Goal: Task Accomplishment & Management: Complete application form

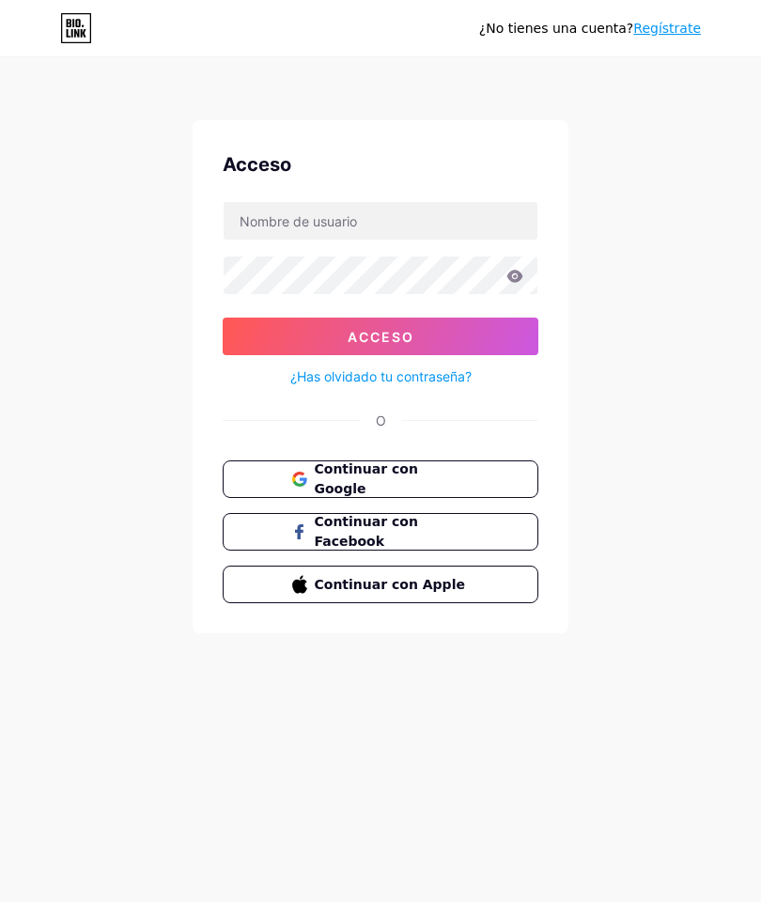
click at [418, 472] on font "Continuar con Google" at bounding box center [366, 478] width 103 height 35
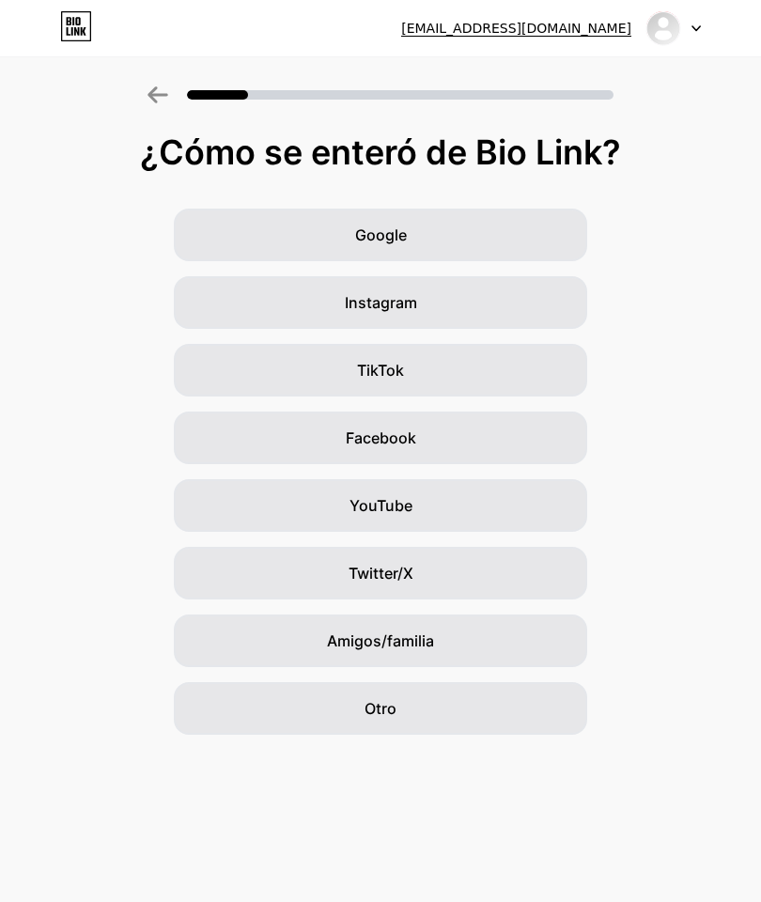
click at [495, 701] on div "Otro" at bounding box center [380, 708] width 413 height 53
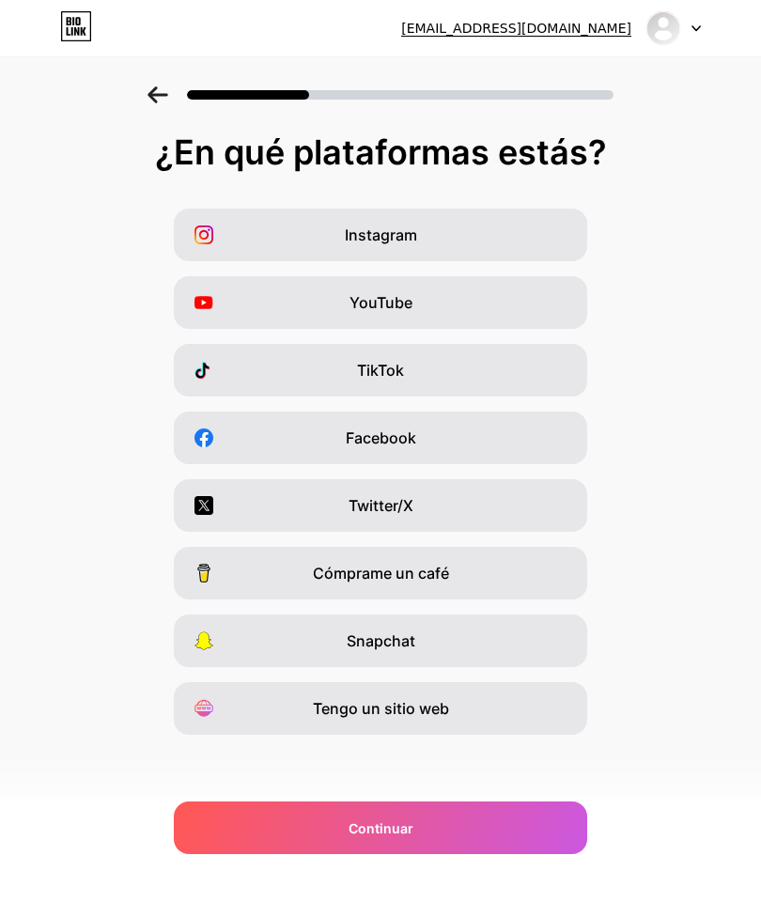
click at [554, 255] on div "Instagram" at bounding box center [380, 235] width 413 height 53
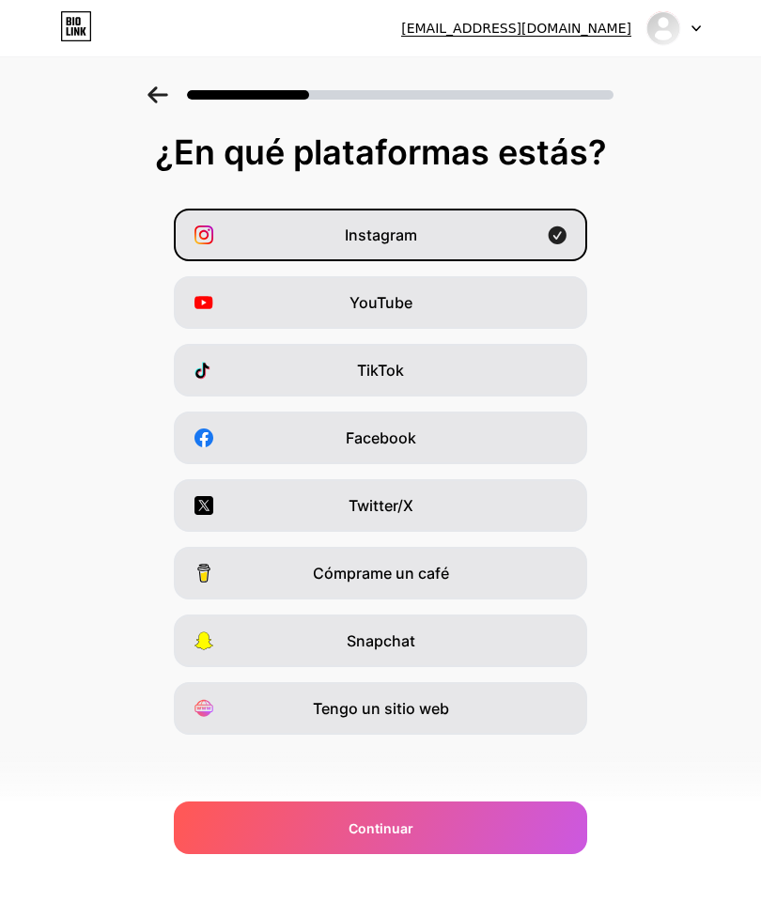
click at [541, 309] on div "YouTube" at bounding box center [380, 302] width 413 height 53
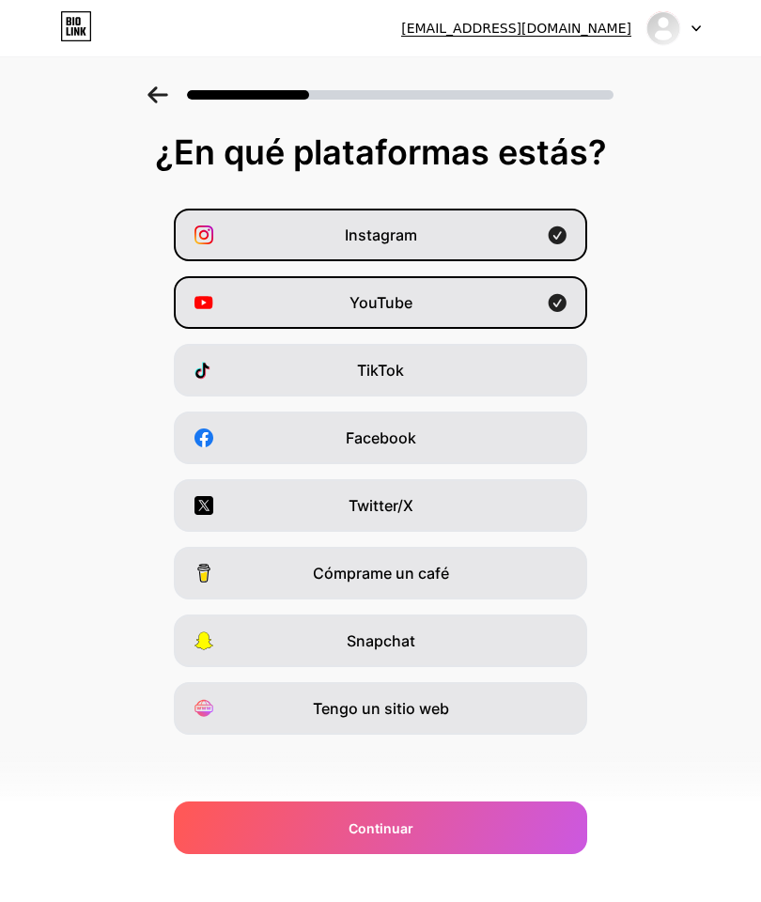
click at [564, 300] on icon at bounding box center [558, 303] width 18 height 18
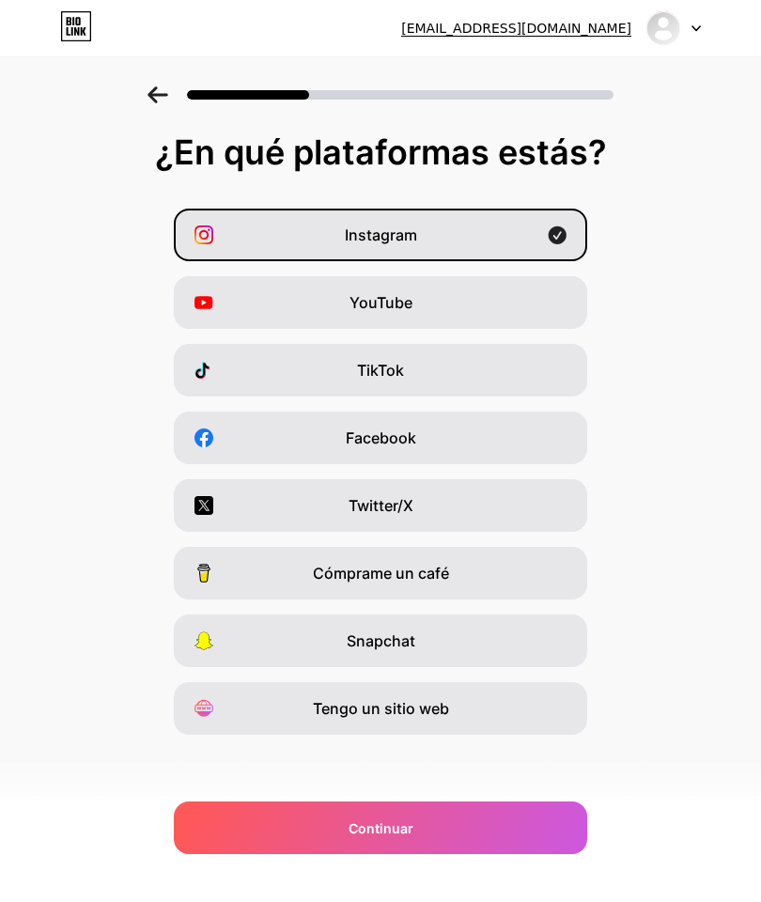
click at [542, 431] on div "Facebook" at bounding box center [380, 438] width 413 height 53
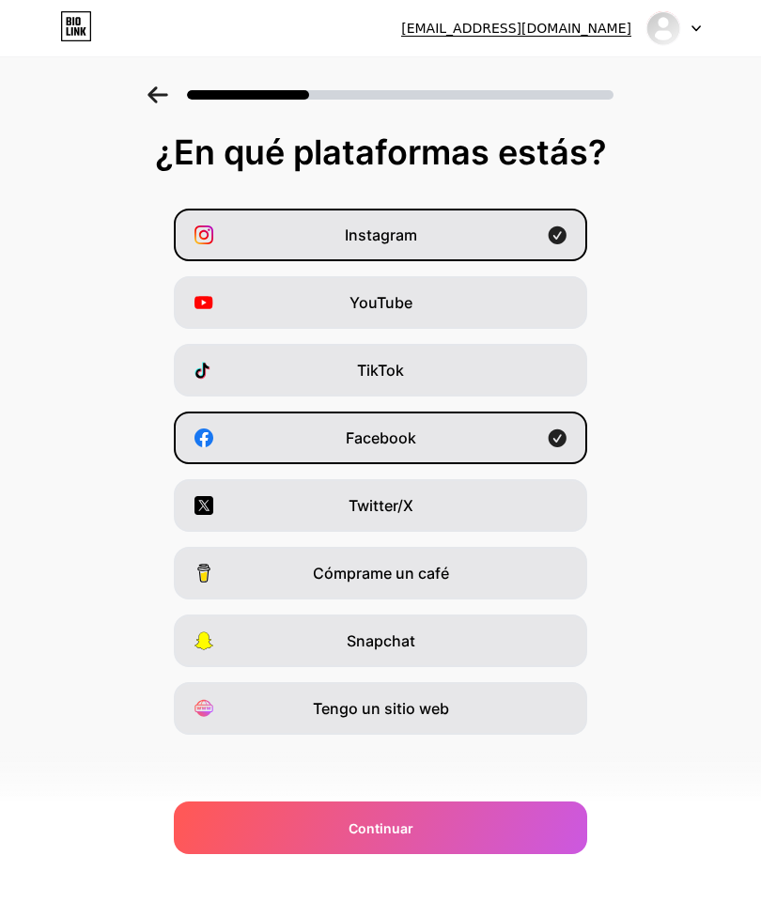
click at [441, 835] on div "Continuar" at bounding box center [380, 827] width 413 height 53
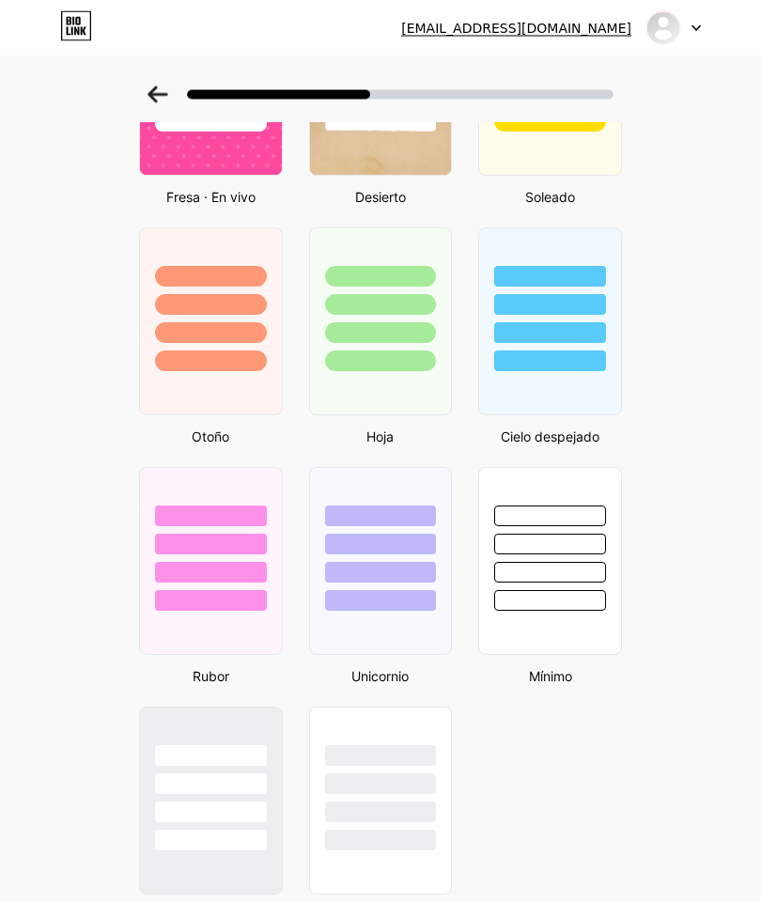
scroll to position [1208, 0]
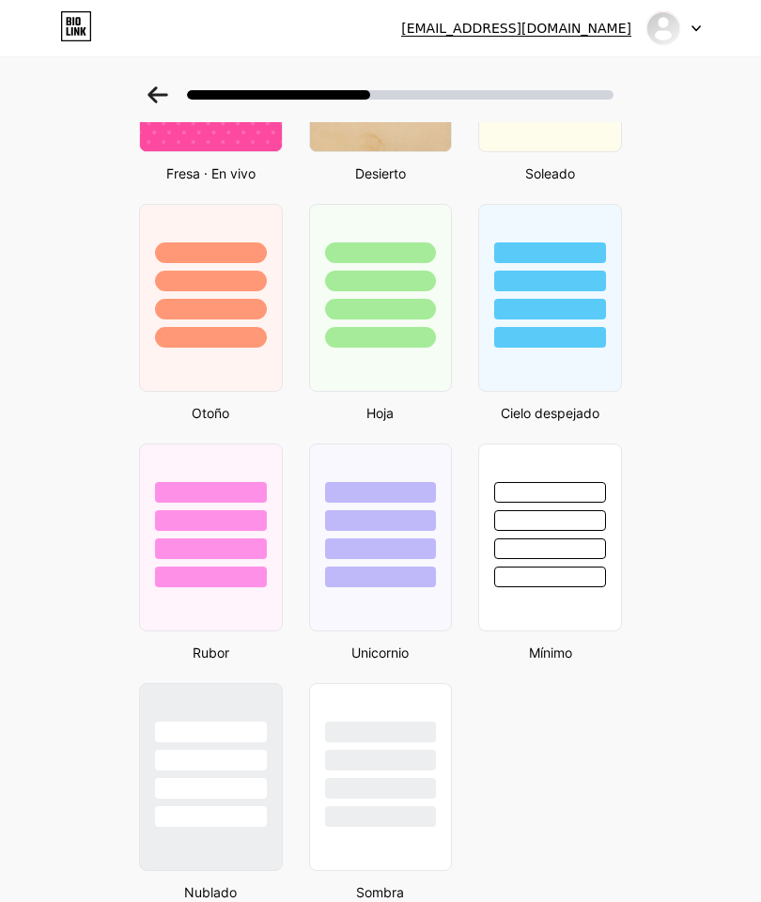
click at [404, 566] on div at bounding box center [381, 515] width 142 height 143
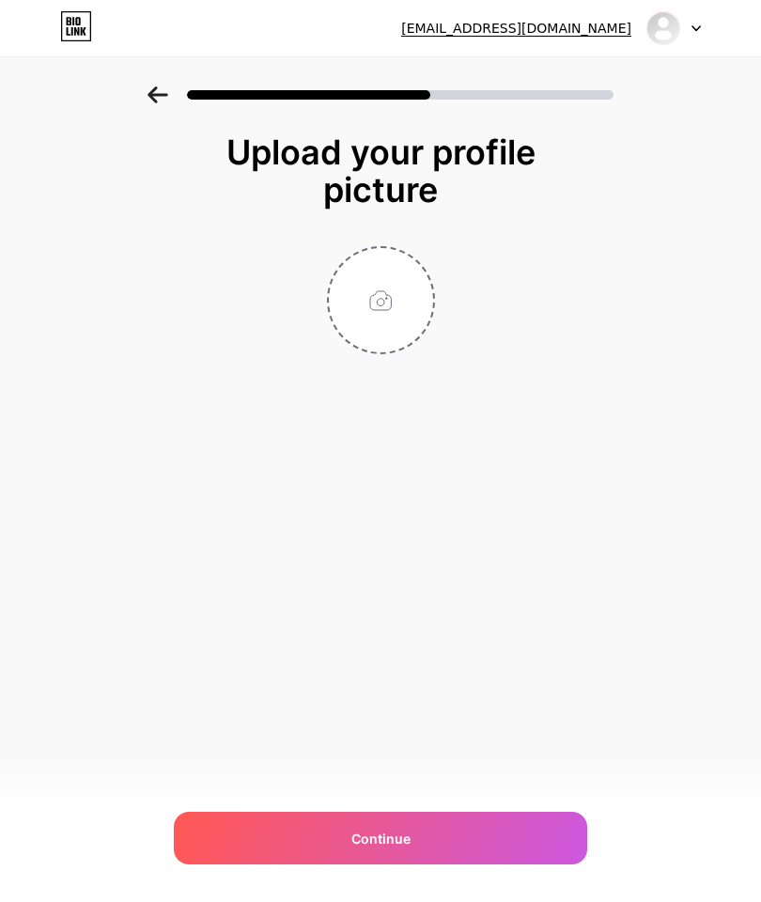
scroll to position [75, 0]
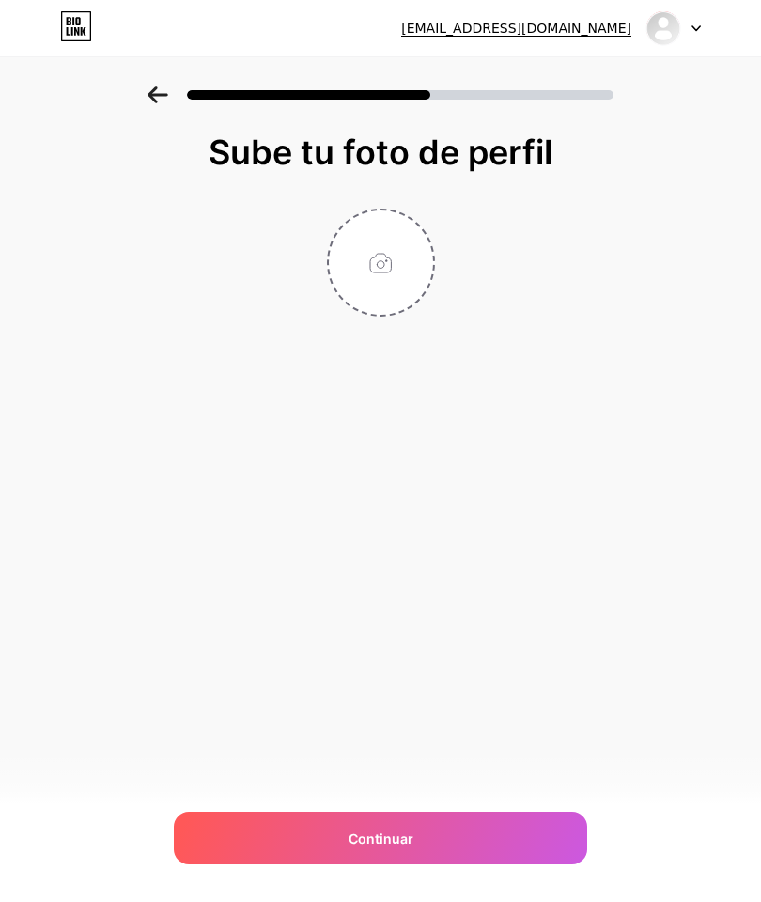
click at [374, 211] on input "file" at bounding box center [381, 262] width 104 height 104
type input "C:\fakepath\terapia psicologica (Logotipo).jpeg"
click at [508, 839] on div "Continuar" at bounding box center [380, 838] width 413 height 53
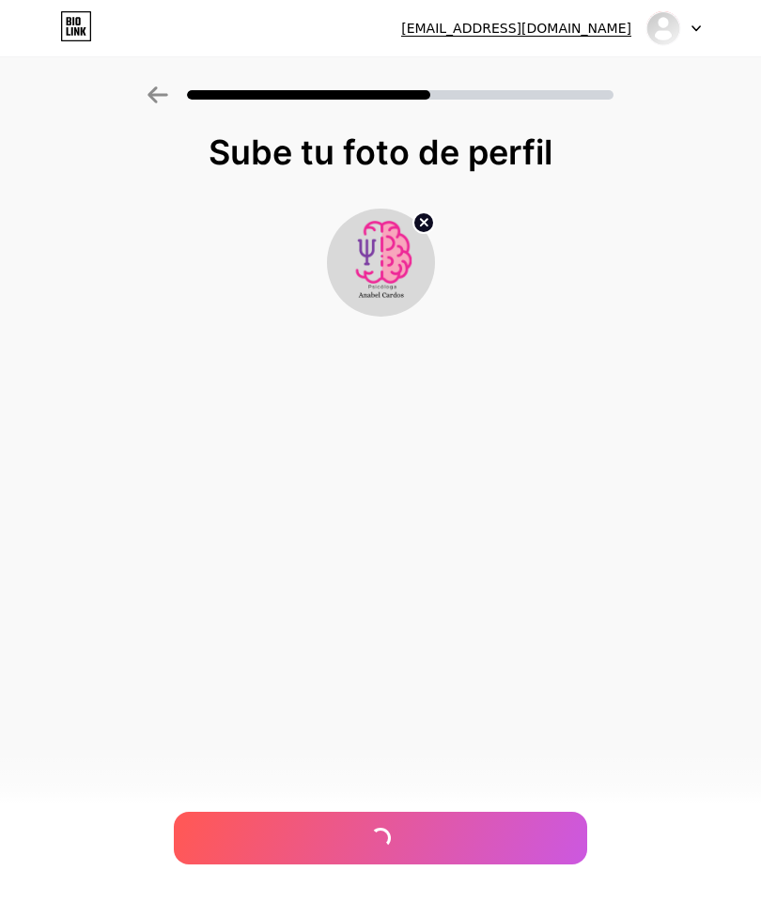
scroll to position [0, 0]
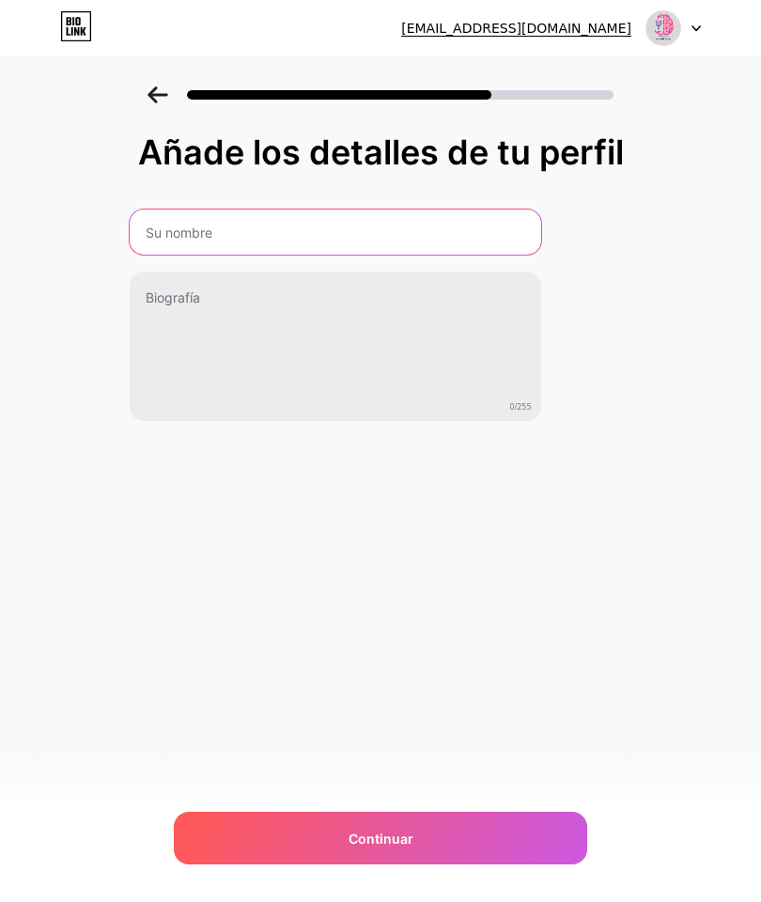
click at [496, 218] on input "text" at bounding box center [336, 232] width 412 height 45
type input "Psicóloga Anabel Cardos"
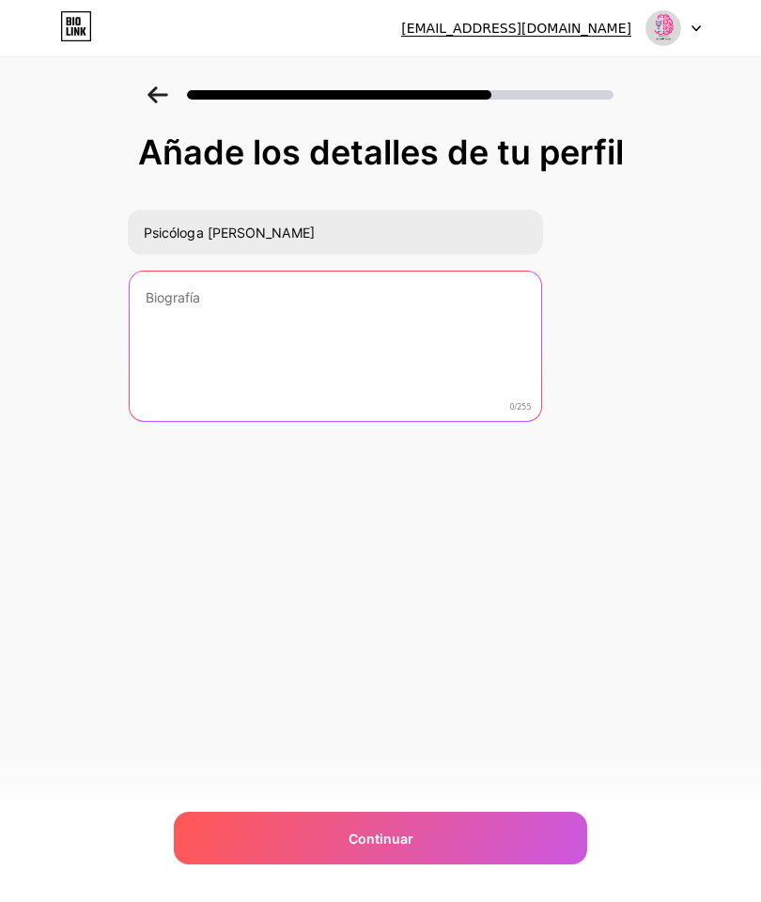
click at [468, 272] on textarea at bounding box center [336, 347] width 412 height 151
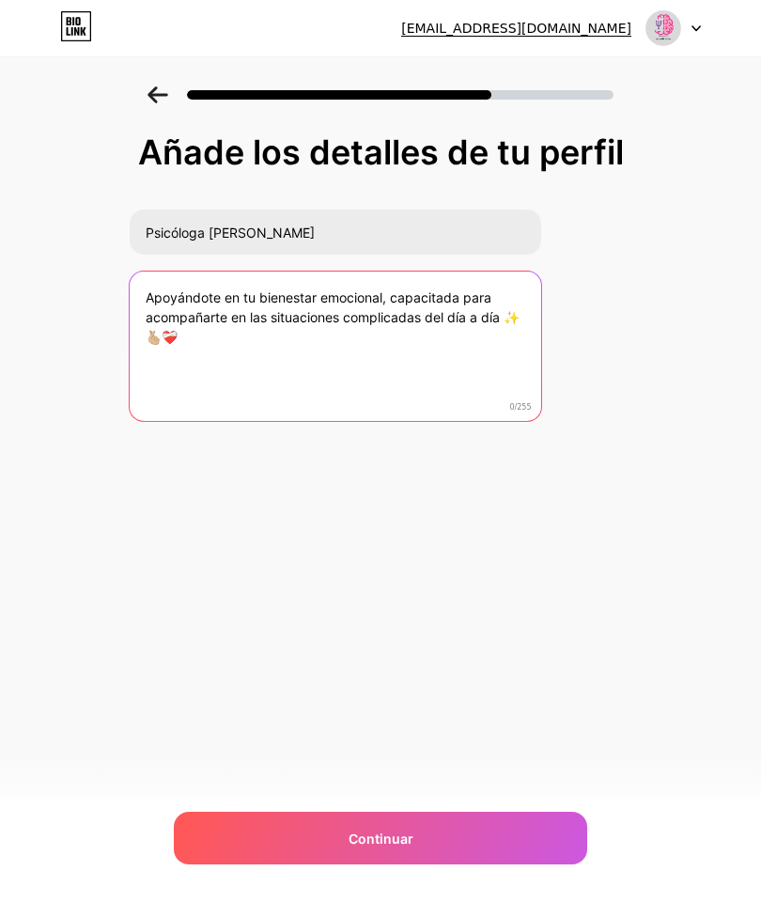
type textarea "Apoyándote en tu bienestar emocional, capacitada para acompañarte en las situac…"
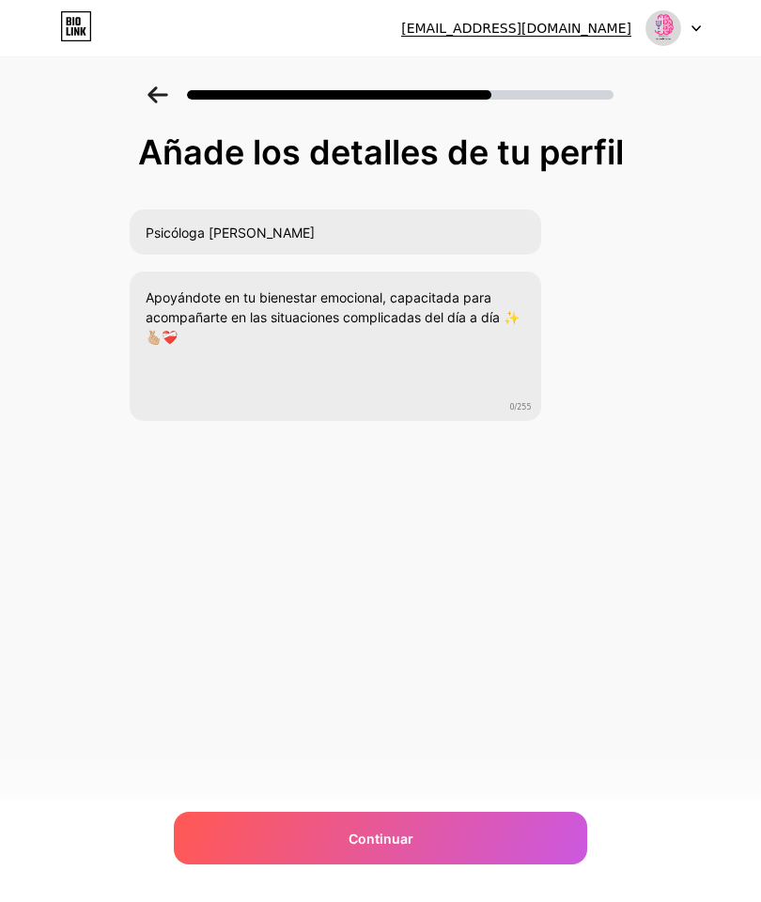
click at [542, 831] on div "Continuar" at bounding box center [380, 838] width 413 height 53
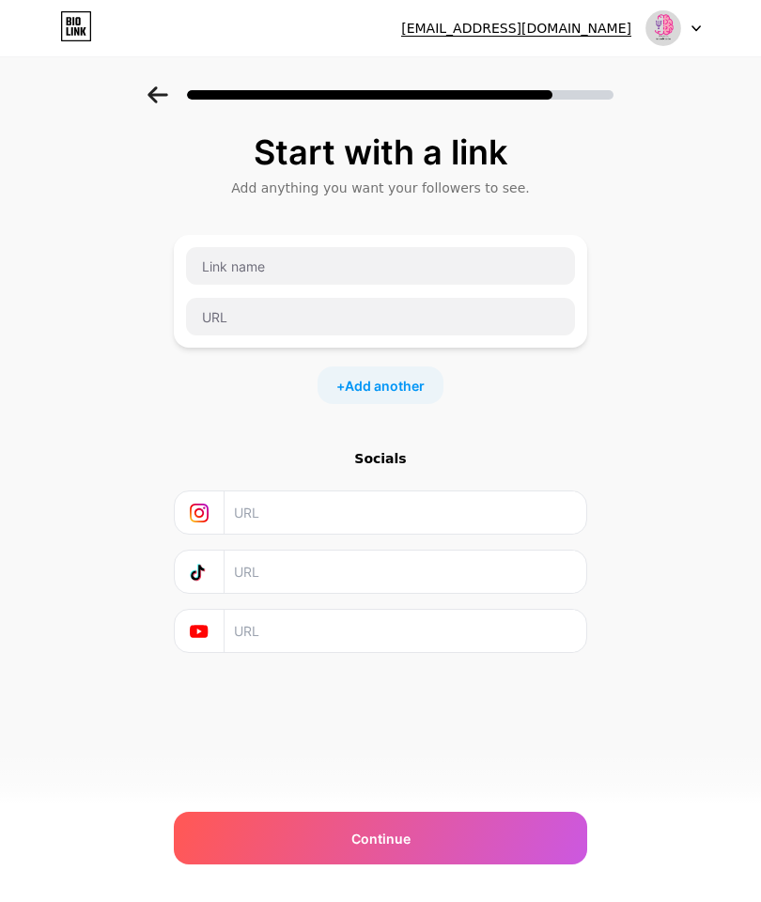
scroll to position [0, 0]
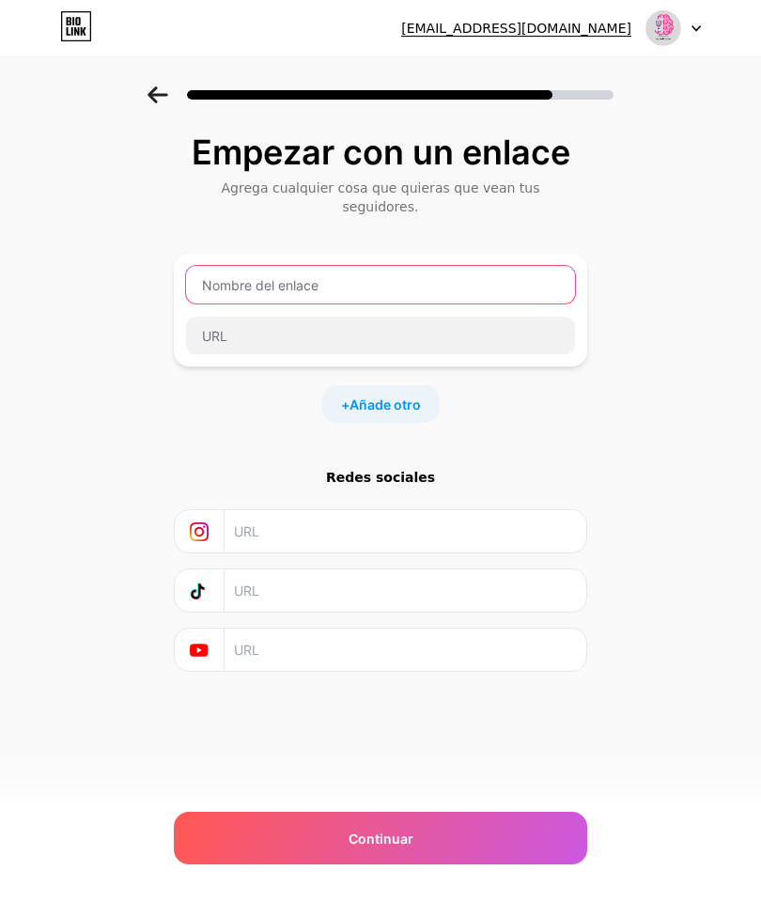
click at [423, 266] on input "text" at bounding box center [380, 285] width 389 height 38
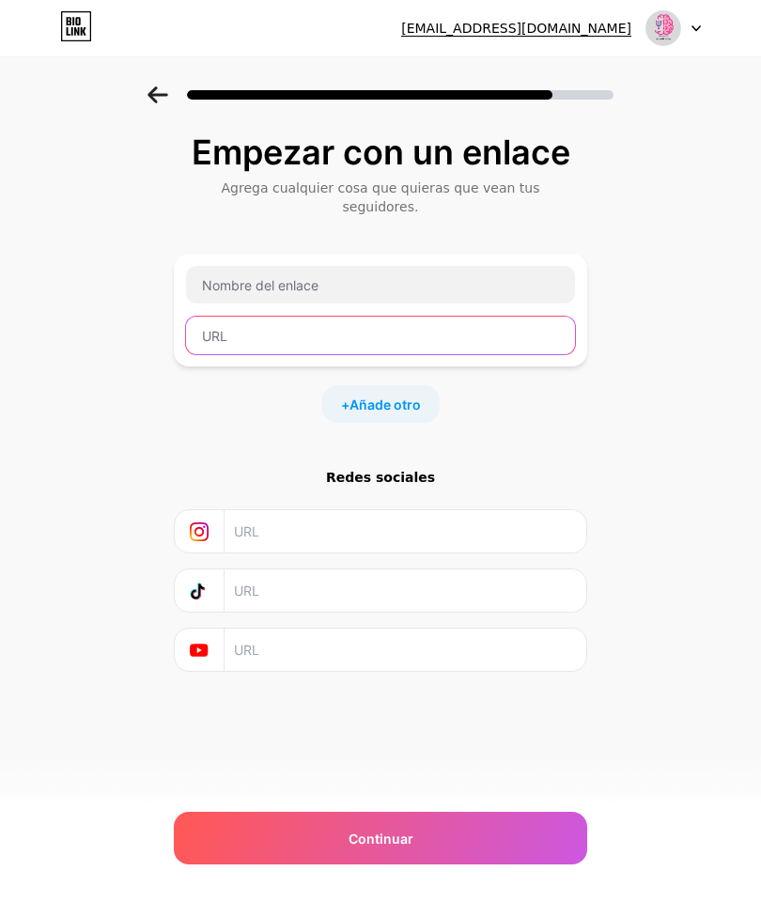
click at [432, 317] on input "text" at bounding box center [380, 336] width 389 height 38
paste input "https://www.instagram.com/psic.anabelcardos/"
type input "https://www.instagram.com/psic.anabelcardos/"
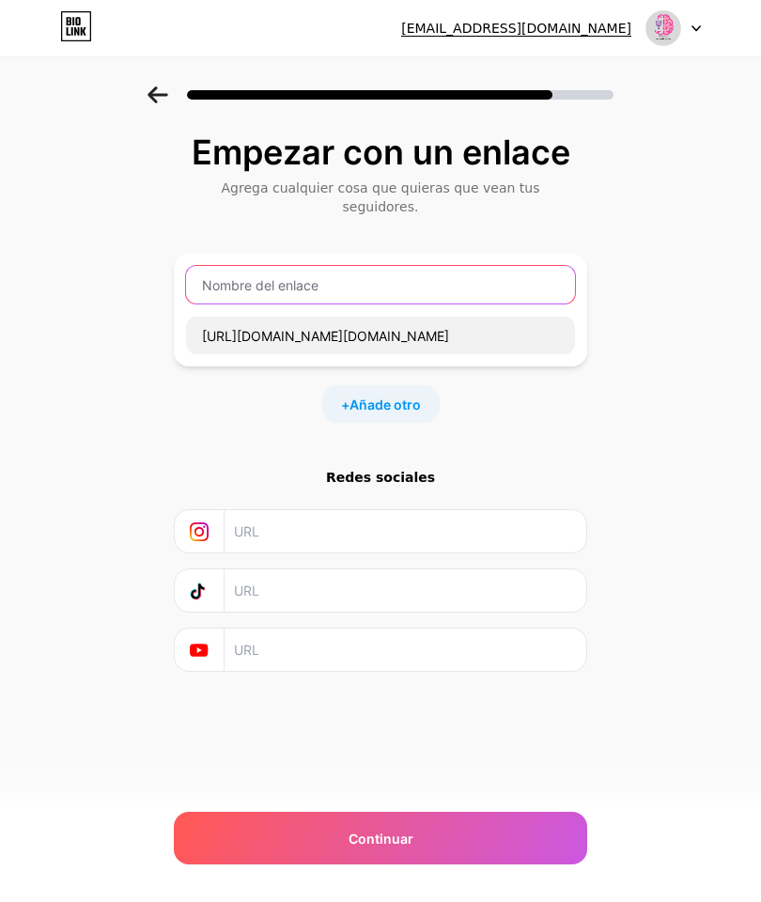
click at [501, 266] on input "text" at bounding box center [380, 285] width 389 height 38
type input "Psicóloga Anabelcardos"
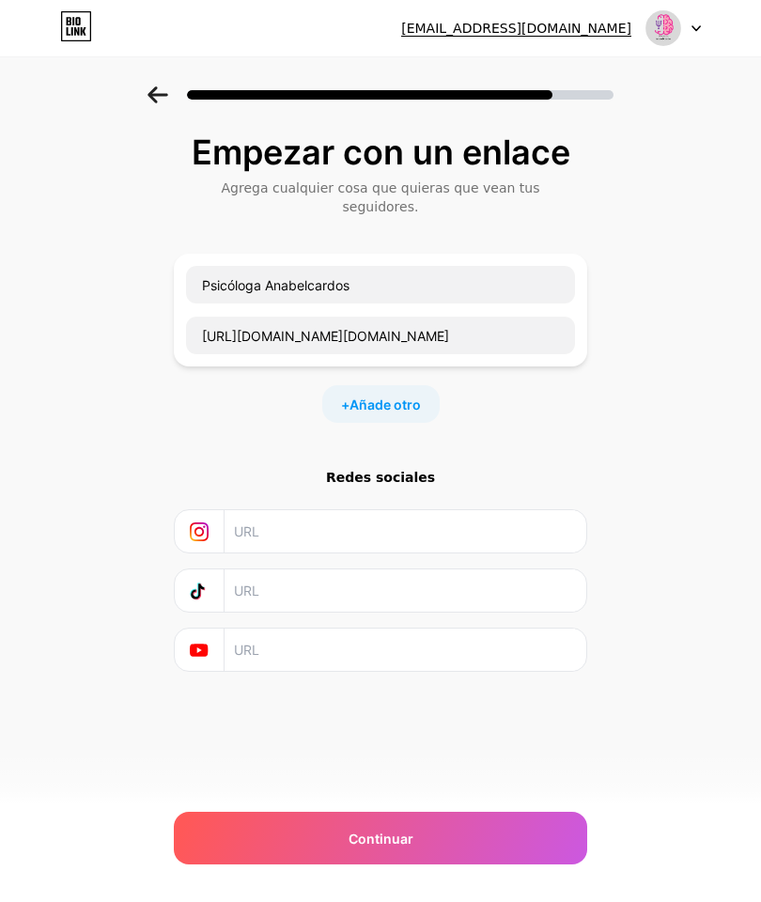
click at [425, 510] on input "text" at bounding box center [404, 531] width 341 height 42
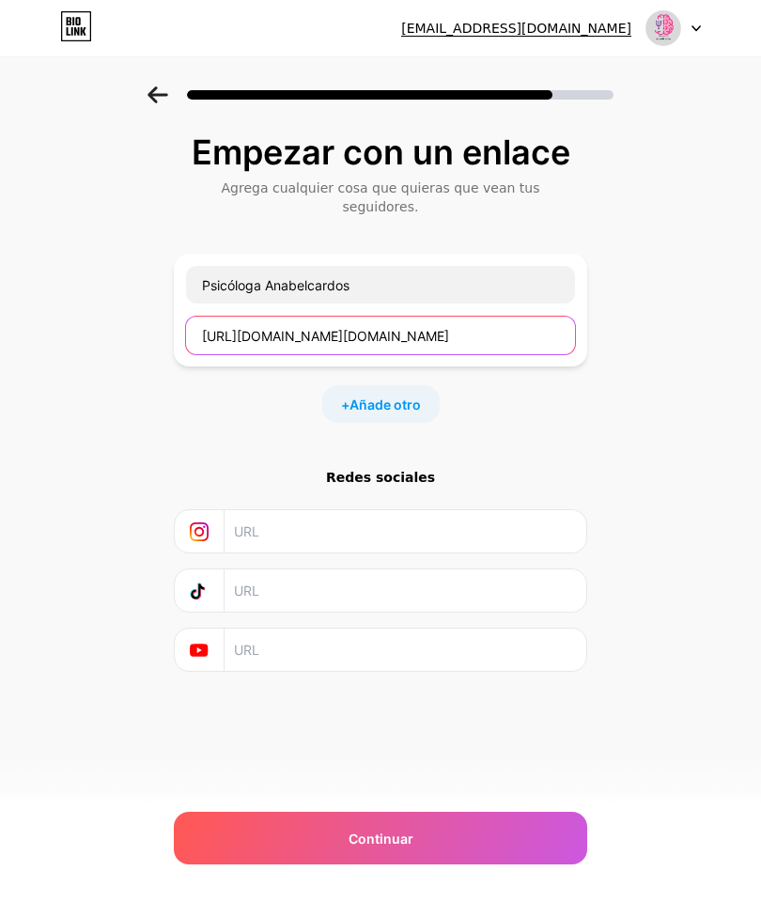
click at [519, 317] on input "https://www.instagram.com/psic.anabelcardos/" at bounding box center [380, 336] width 389 height 38
type input "https://"
click at [443, 510] on input "text" at bounding box center [404, 531] width 341 height 42
paste input "https://www.instagram.com/psic.anabelcardos/"
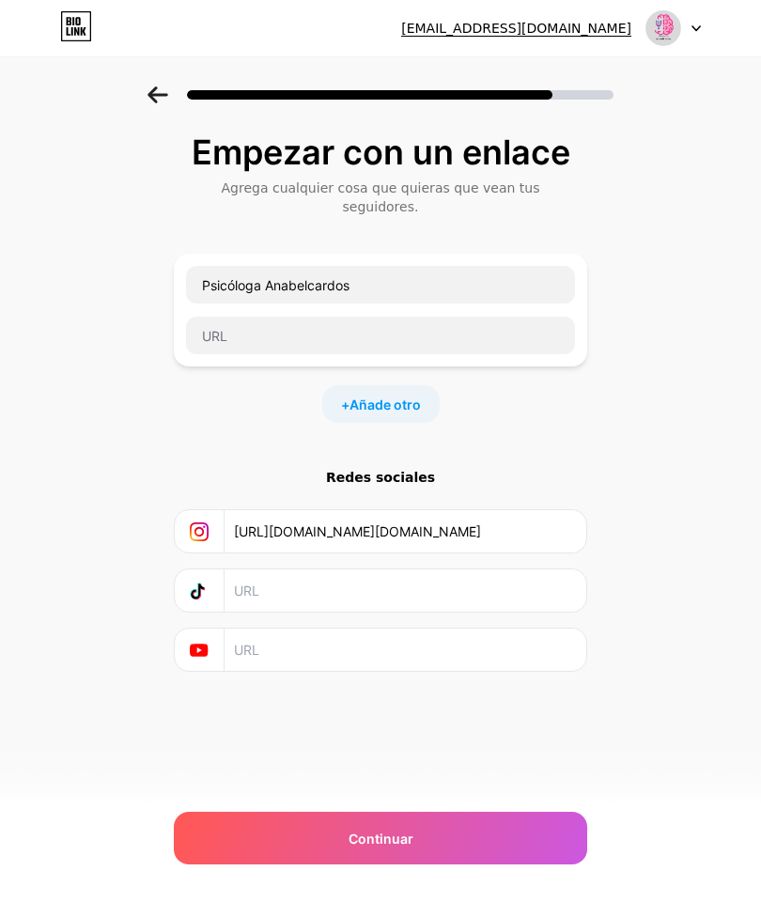
type input "https://www.instagram.com/psic.anabelcardos/"
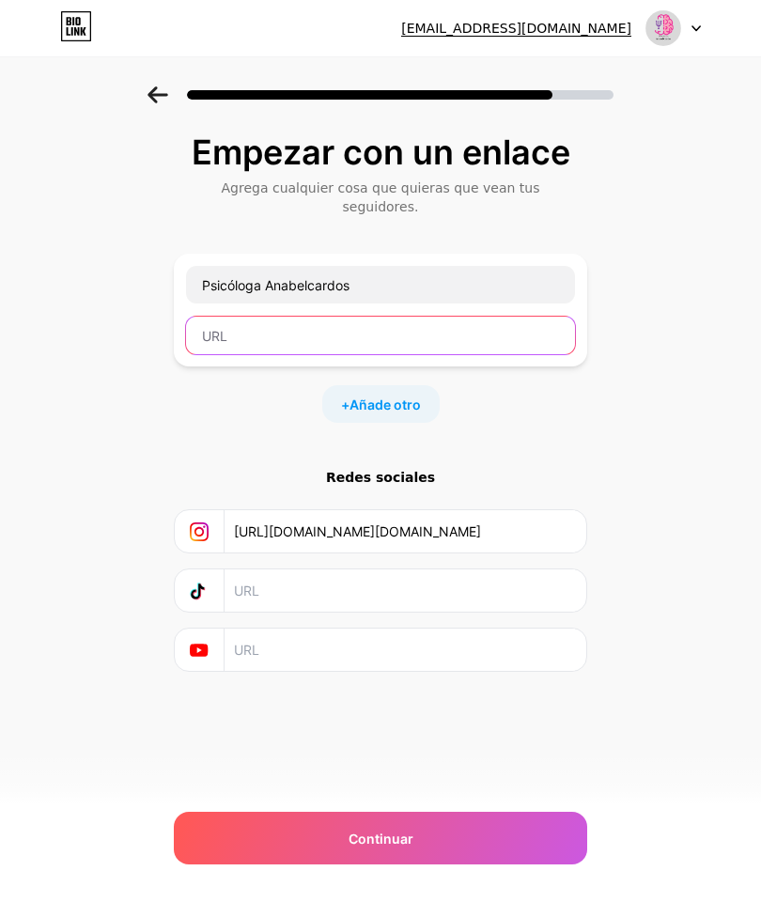
click at [459, 317] on input "text" at bounding box center [380, 336] width 389 height 38
paste input "https://www.facebook.com/profile.php?id=100090965130014"
type input "https://www.facebook.com/profile.php?id=100090965130014"
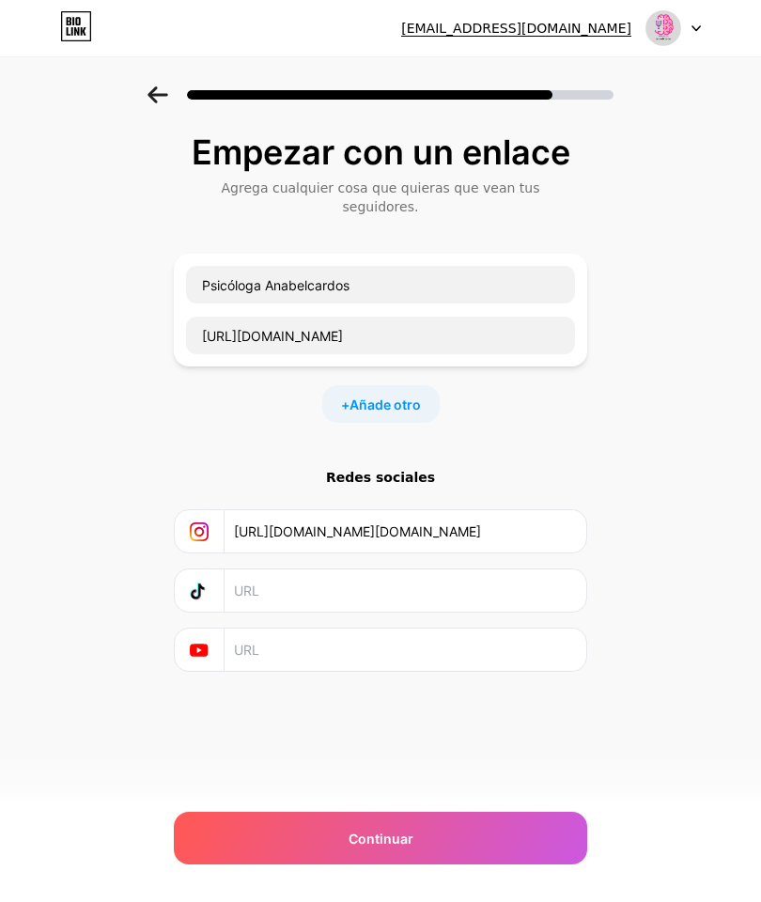
click at [735, 331] on div "Empezar con un enlace Agrega cualquier cosa que quieras que vean tus seguidores…" at bounding box center [380, 425] width 761 height 679
click at [398, 863] on div "Continuar" at bounding box center [380, 838] width 413 height 53
click at [381, 832] on font "Continuar" at bounding box center [381, 839] width 65 height 16
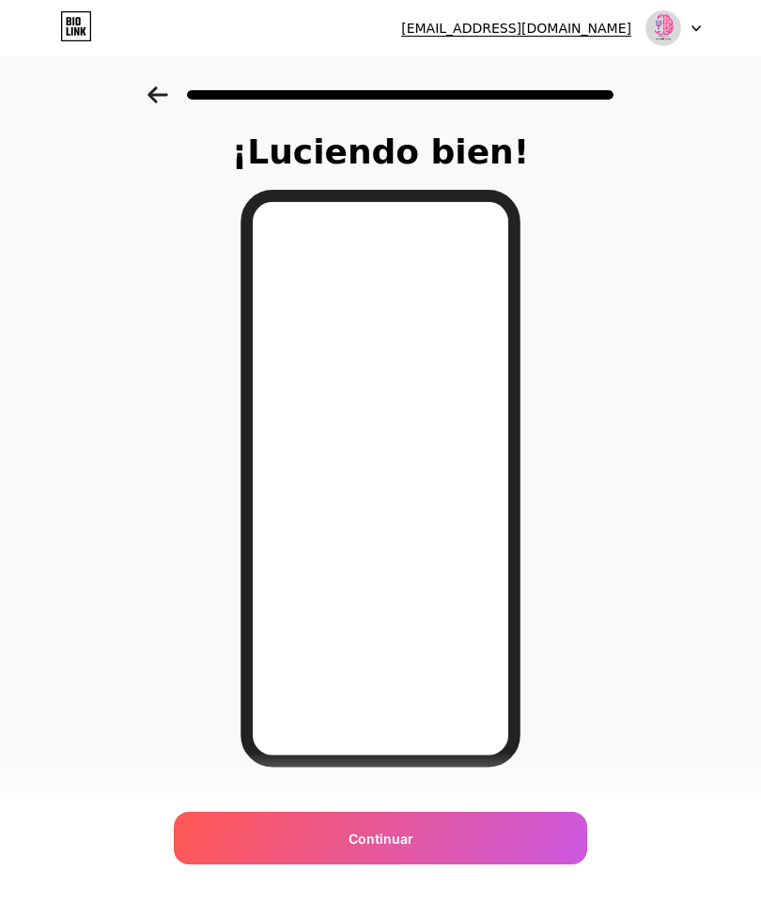
click at [163, 166] on div "¡Luciendo bien! Continuar" at bounding box center [380, 477] width 761 height 783
click at [153, 173] on div "¡Luciendo bien! Continuar" at bounding box center [380, 477] width 761 height 783
click at [161, 176] on div "¡Luciendo bien! Continuar" at bounding box center [380, 477] width 761 height 783
click at [140, 95] on div at bounding box center [380, 89] width 761 height 66
click at [153, 97] on icon at bounding box center [158, 94] width 21 height 17
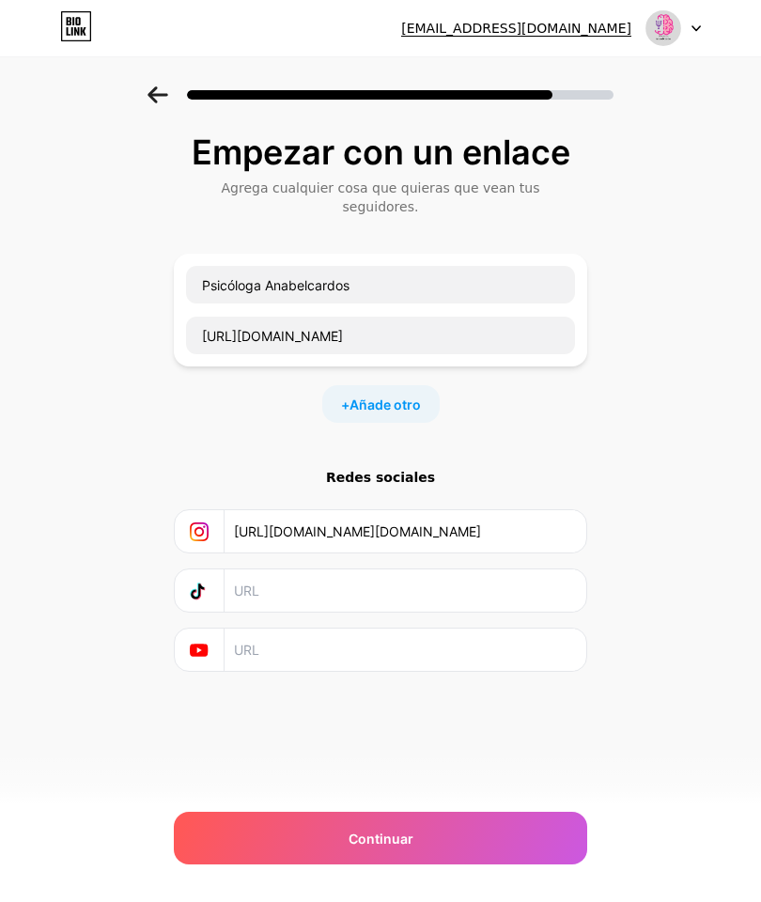
click at [391, 396] on div "+ Añade otro" at bounding box center [380, 404] width 117 height 38
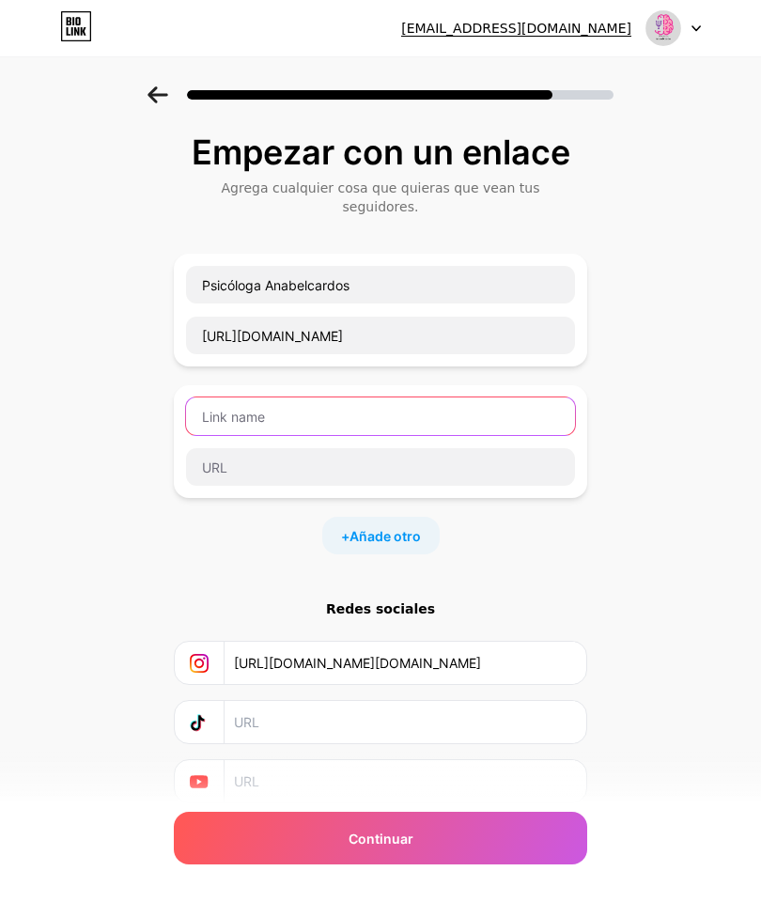
click at [370, 415] on input "text" at bounding box center [380, 416] width 389 height 38
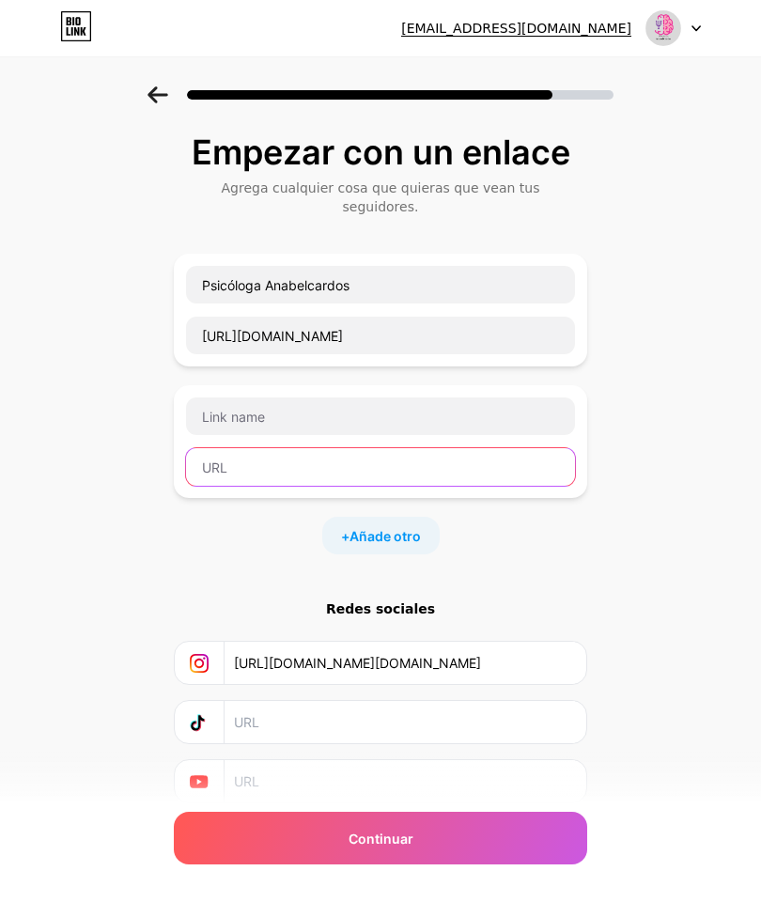
click at [376, 456] on input "text" at bounding box center [380, 467] width 389 height 38
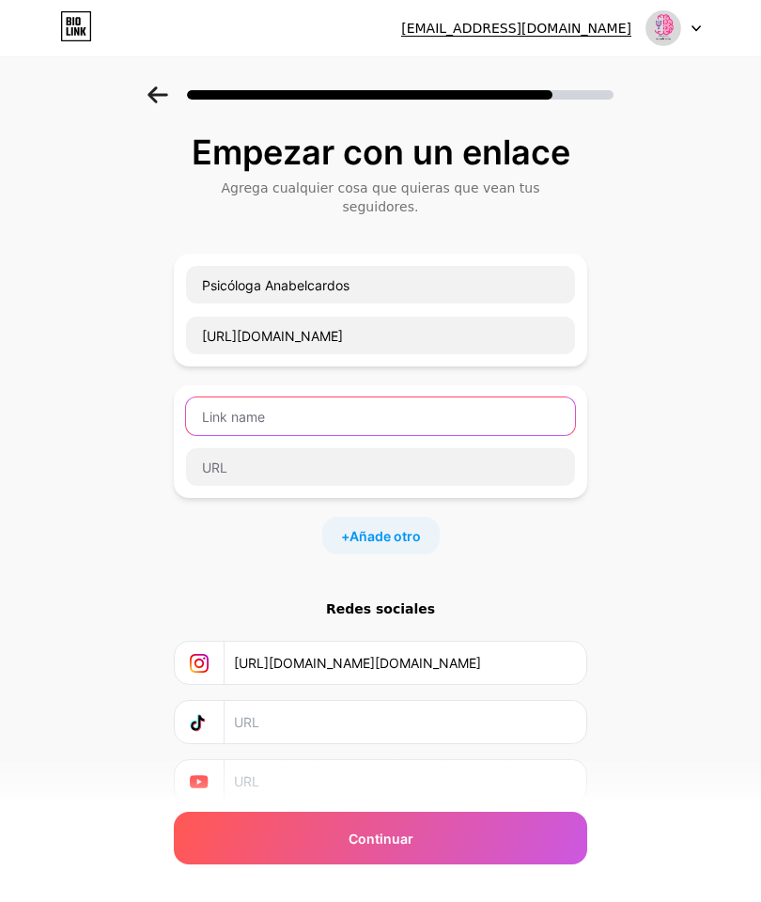
click at [402, 410] on input "text" at bounding box center [380, 416] width 389 height 38
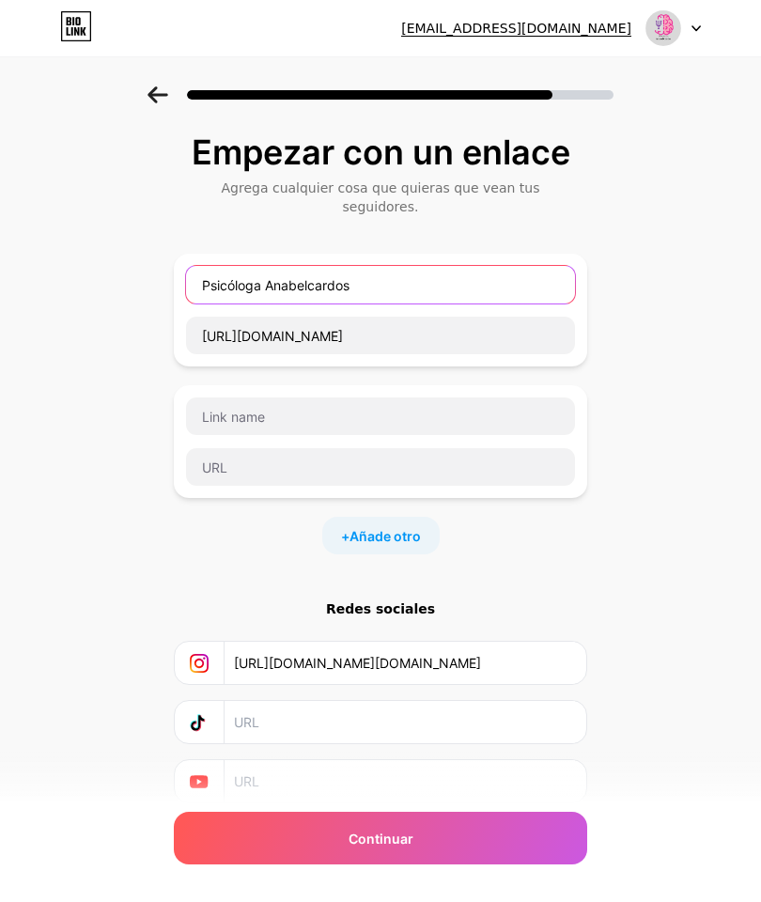
click at [493, 266] on input "Psicóloga Anabelcardos" at bounding box center [380, 285] width 389 height 38
type input "P"
click at [681, 278] on div "Empezar con un enlace Agrega cualquier cosa que quieras que vean tus seguidores…" at bounding box center [380, 491] width 761 height 811
click at [536, 266] on input "text" at bounding box center [380, 285] width 389 height 38
type input "Facebook"
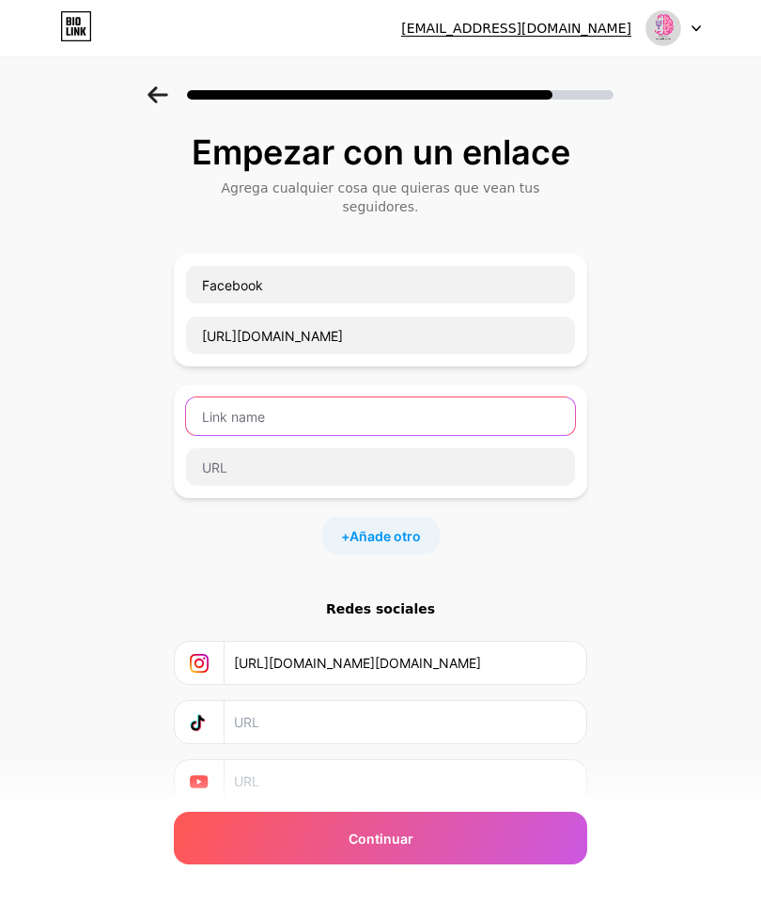
click at [417, 402] on input "text" at bounding box center [380, 416] width 389 height 38
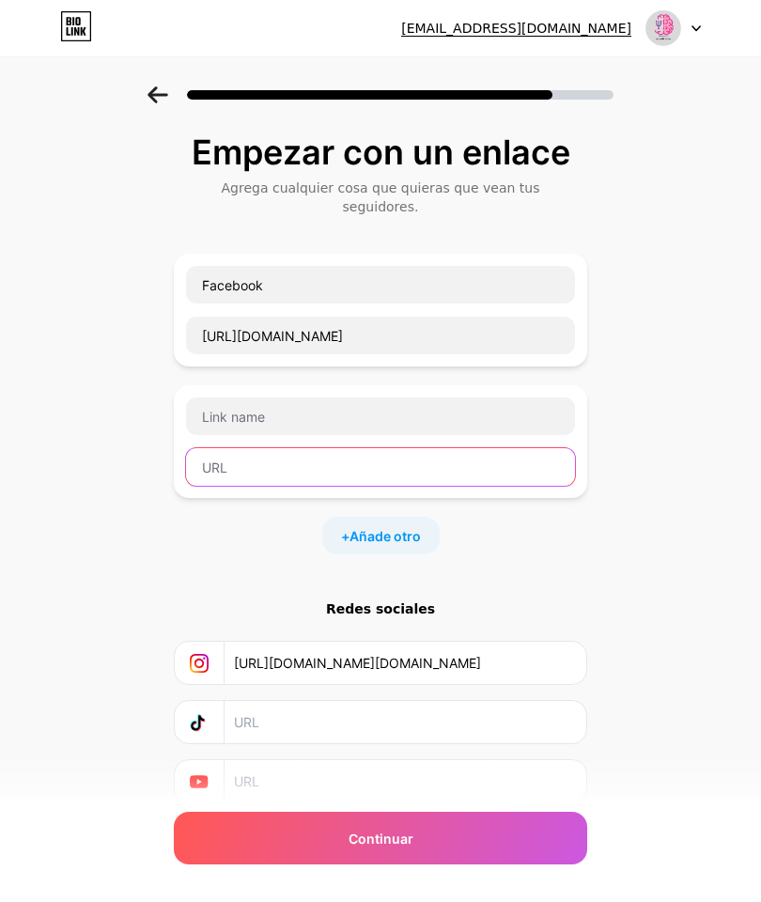
click at [445, 456] on input "text" at bounding box center [380, 467] width 389 height 38
click at [448, 461] on input "text" at bounding box center [380, 467] width 389 height 38
paste input "https://www.facebook.com/profile.php?id=100090965130014"
type input "https://www.facebook.com/profile.php?id=100090965130014"
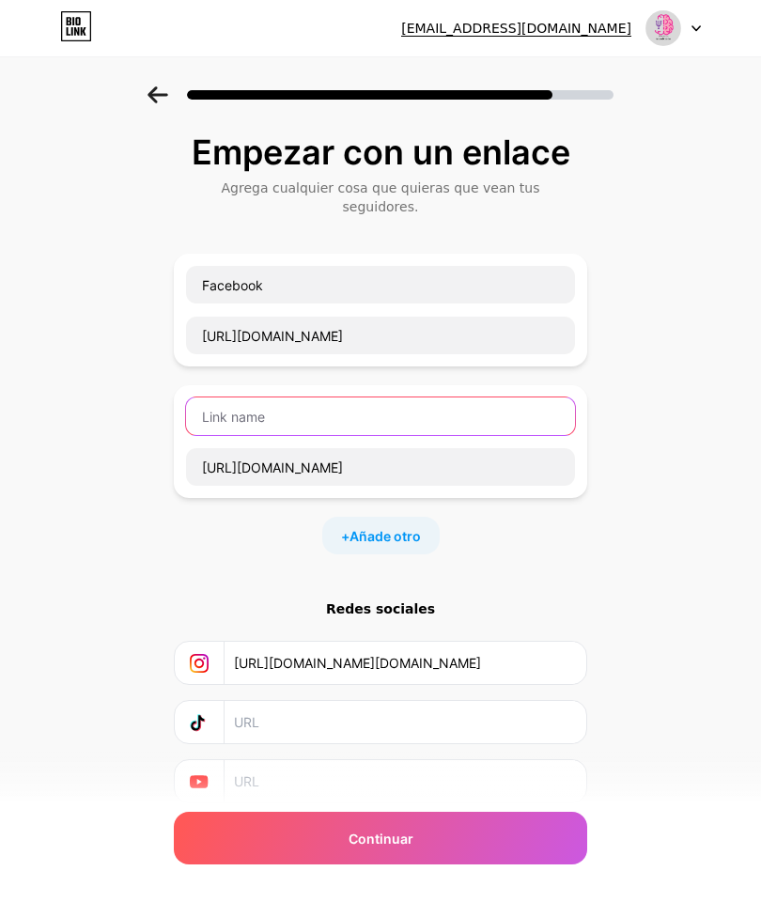
click at [427, 397] on input "text" at bounding box center [380, 416] width 389 height 38
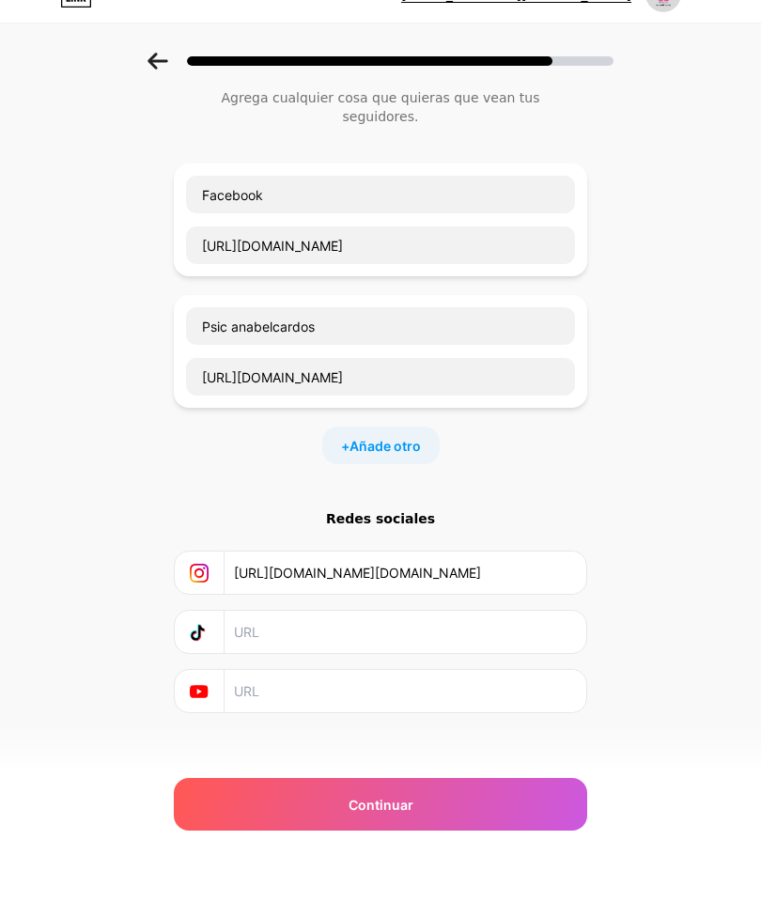
scroll to position [54, 0]
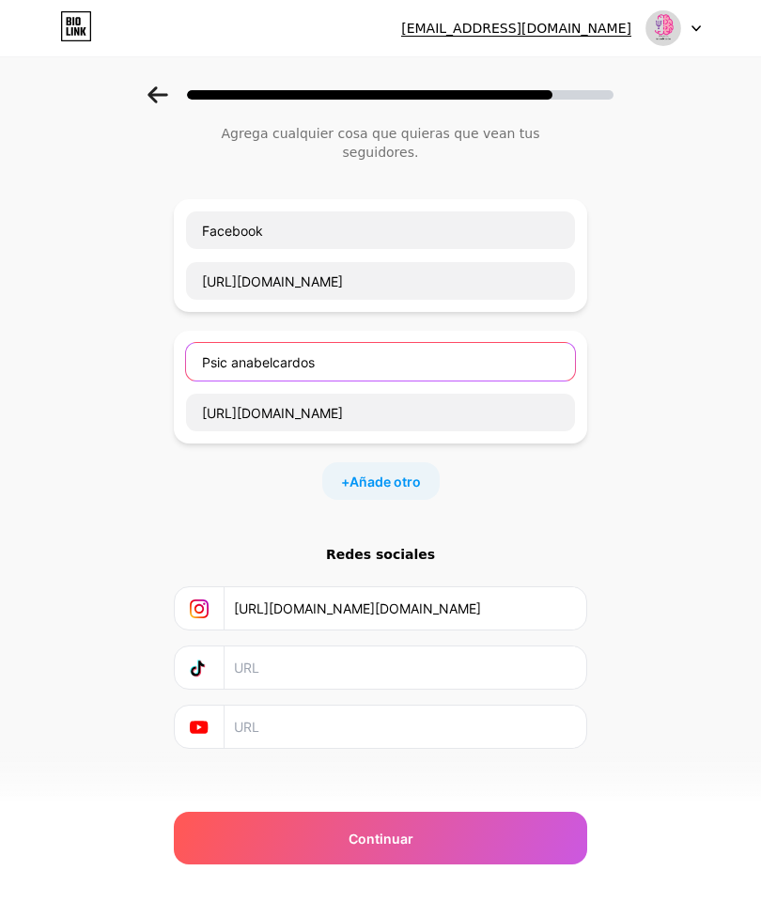
type input "Psic anabelcardos"
click at [506, 827] on div "Continuar" at bounding box center [380, 838] width 413 height 53
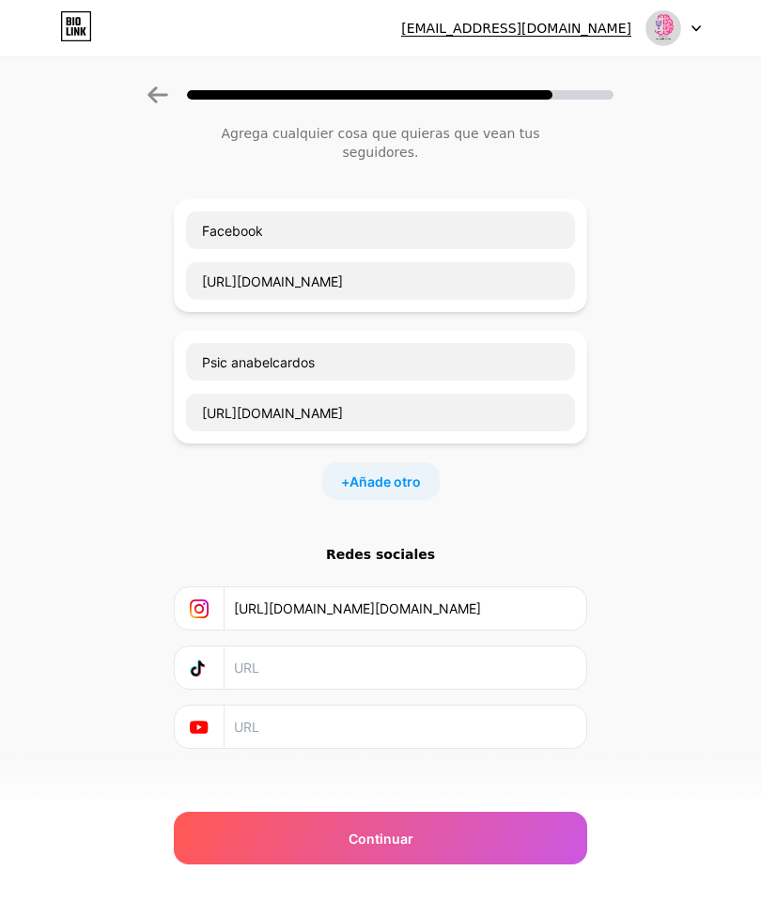
scroll to position [0, 0]
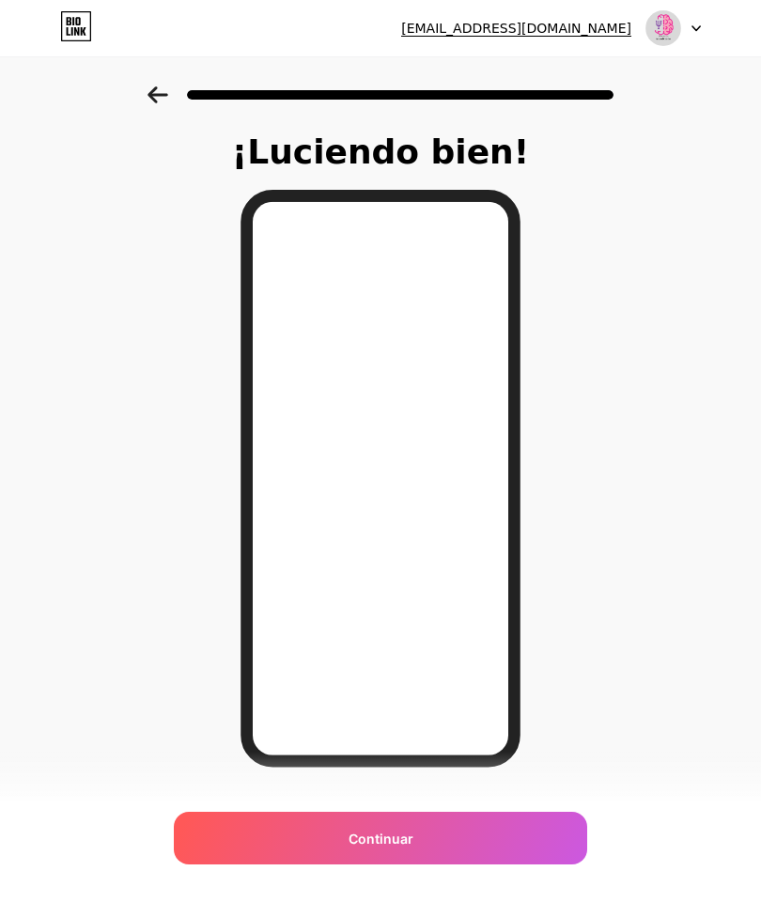
click at [151, 141] on div "¡Luciendo bien! Continuar" at bounding box center [380, 477] width 761 height 783
click at [159, 144] on div "¡Luciendo bien! Continuar" at bounding box center [380, 477] width 761 height 783
click at [168, 154] on div "¡Luciendo bien! Continuar" at bounding box center [380, 477] width 761 height 783
click at [159, 139] on div "¡Luciendo bien! Continuar" at bounding box center [380, 477] width 761 height 783
click at [167, 89] on icon at bounding box center [158, 94] width 21 height 17
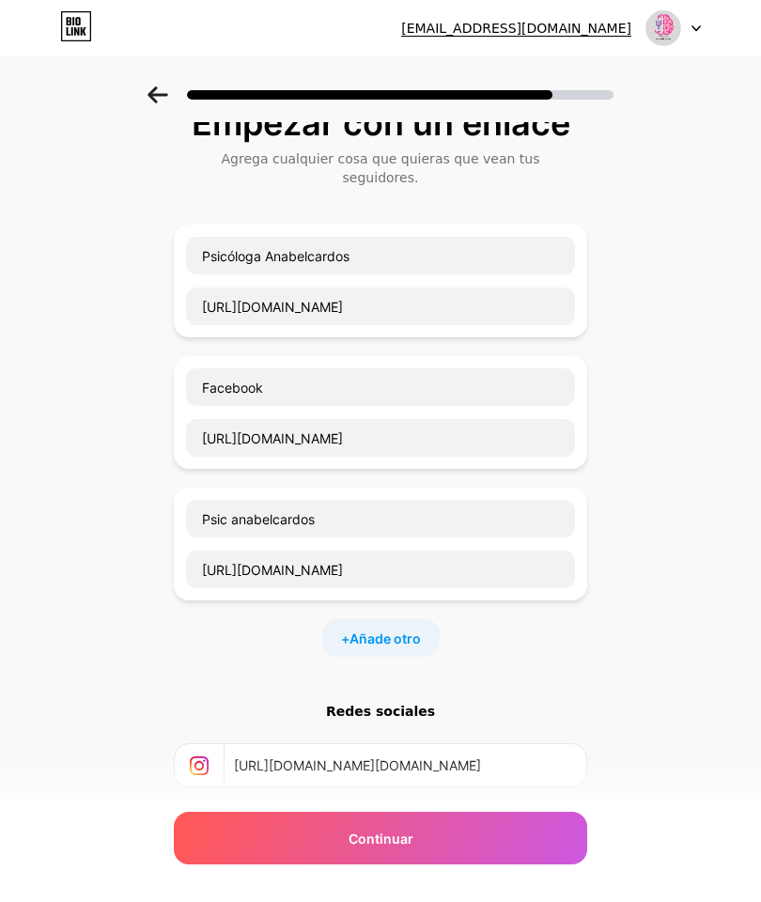
scroll to position [32, 0]
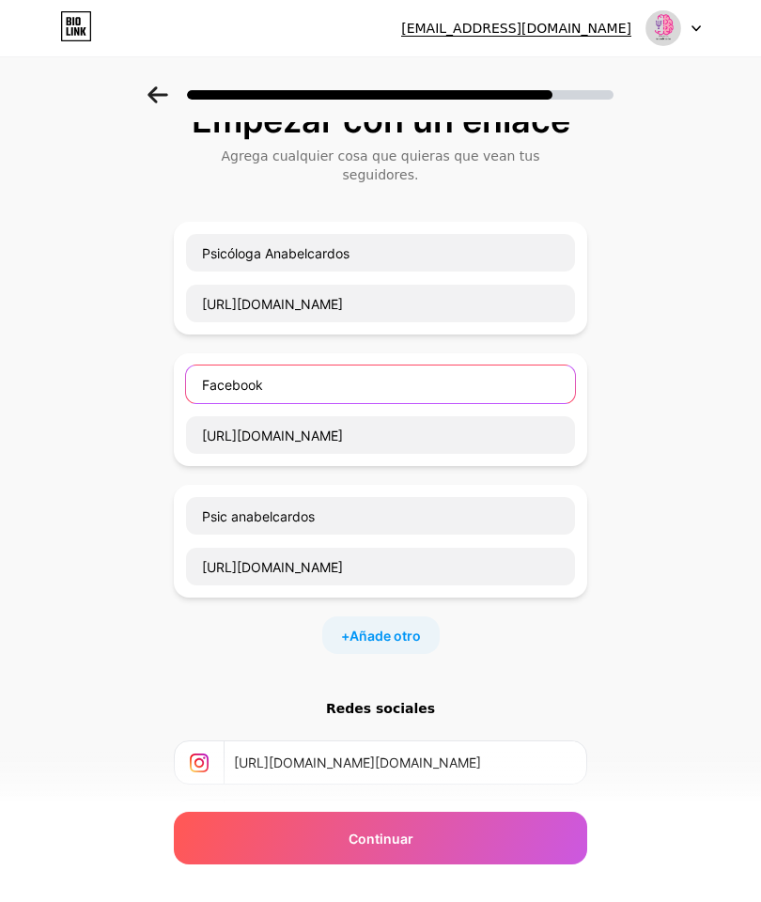
click at [531, 366] on input "Facebook" at bounding box center [380, 385] width 389 height 38
type input "F"
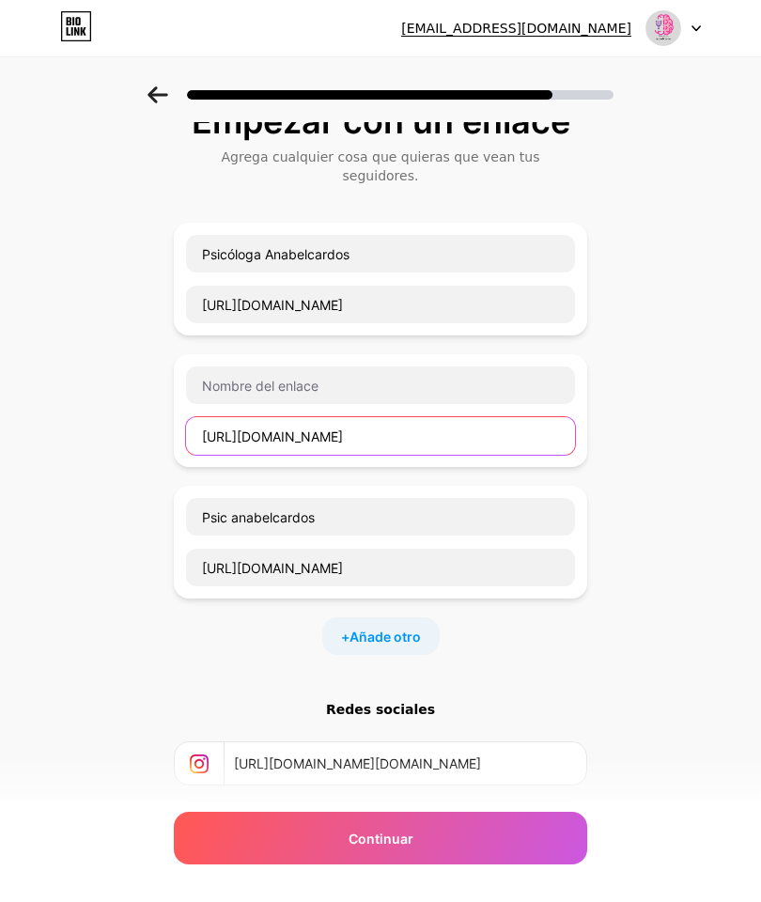
click at [550, 427] on input "https://www.facebook.com/profile.php?id=100090965130014" at bounding box center [380, 436] width 389 height 38
type input "https://"
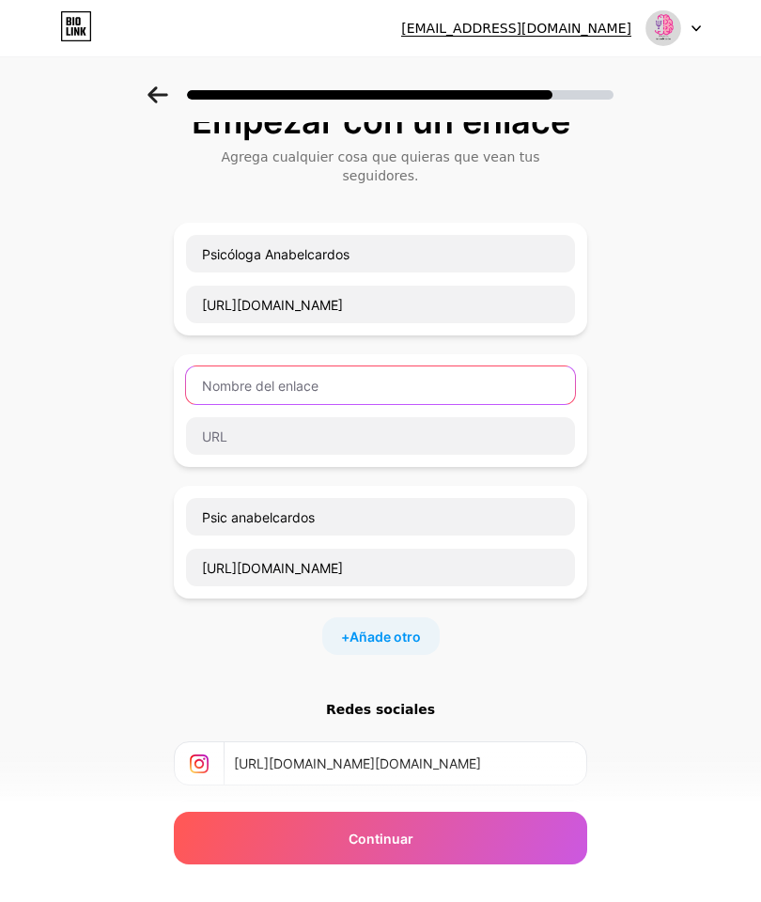
click at [437, 366] on input "text" at bounding box center [380, 385] width 389 height 38
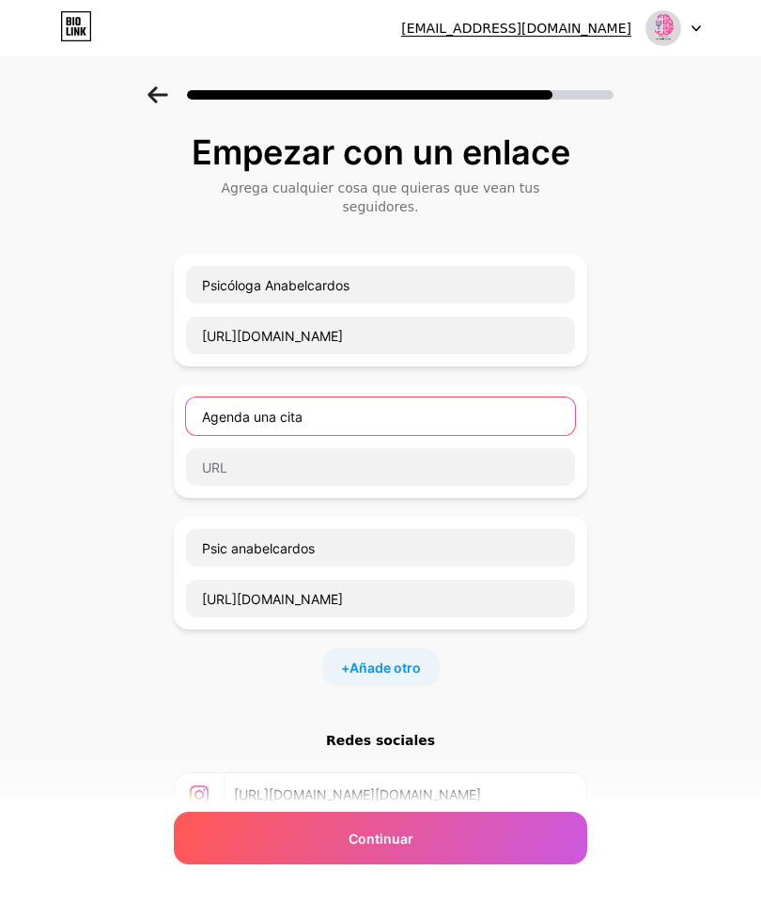
type input "Agenda una cita"
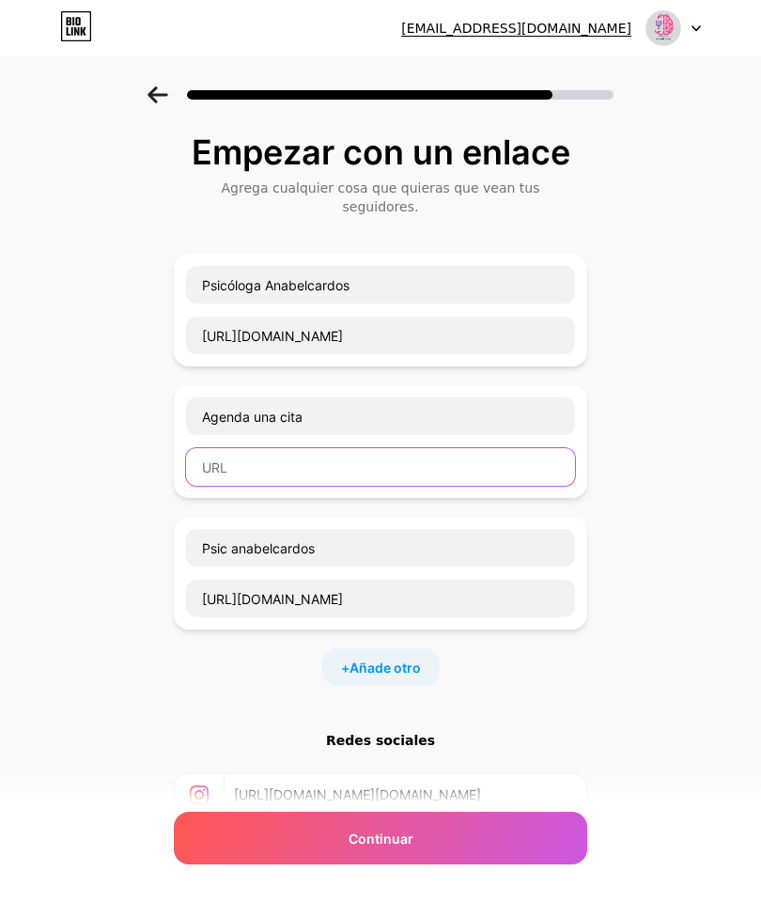
click at [339, 448] on input "text" at bounding box center [380, 467] width 389 height 38
paste input "https://wa.me/5219991914171"
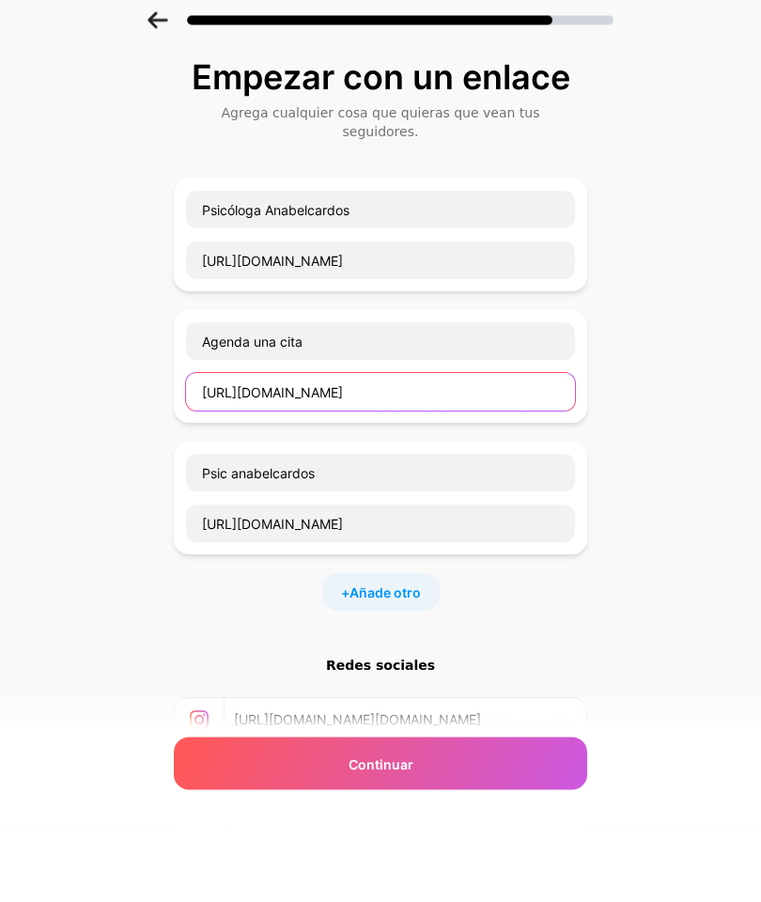
type input "https://wa.me/5219991914171"
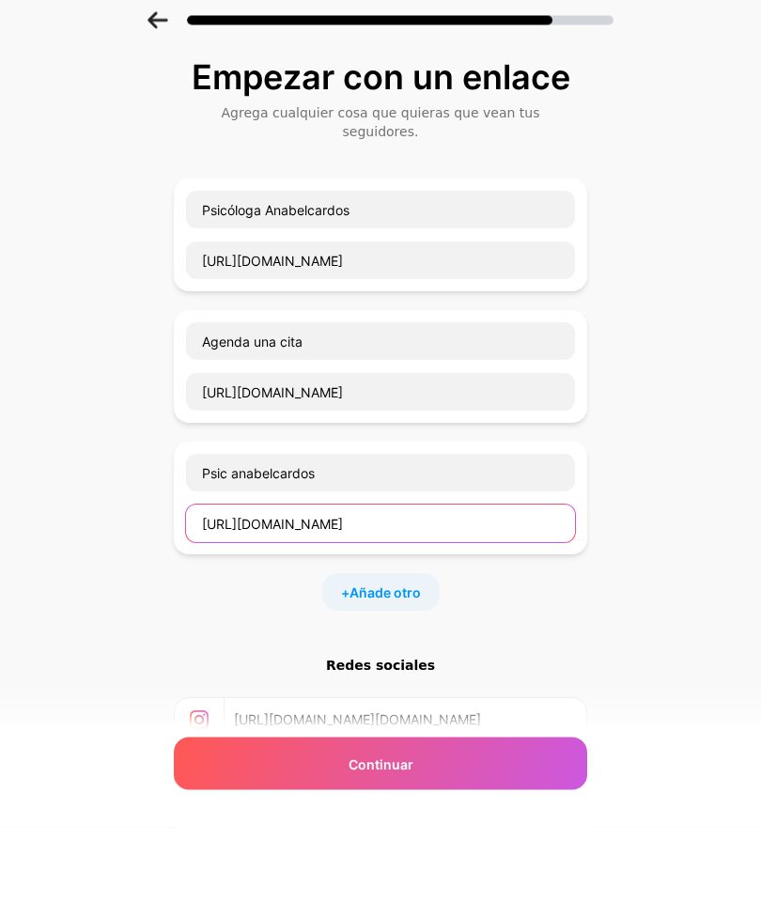
click at [552, 580] on input "https://www.facebook.com/profile.php?id=100090965130014" at bounding box center [380, 599] width 389 height 38
type input "https://"
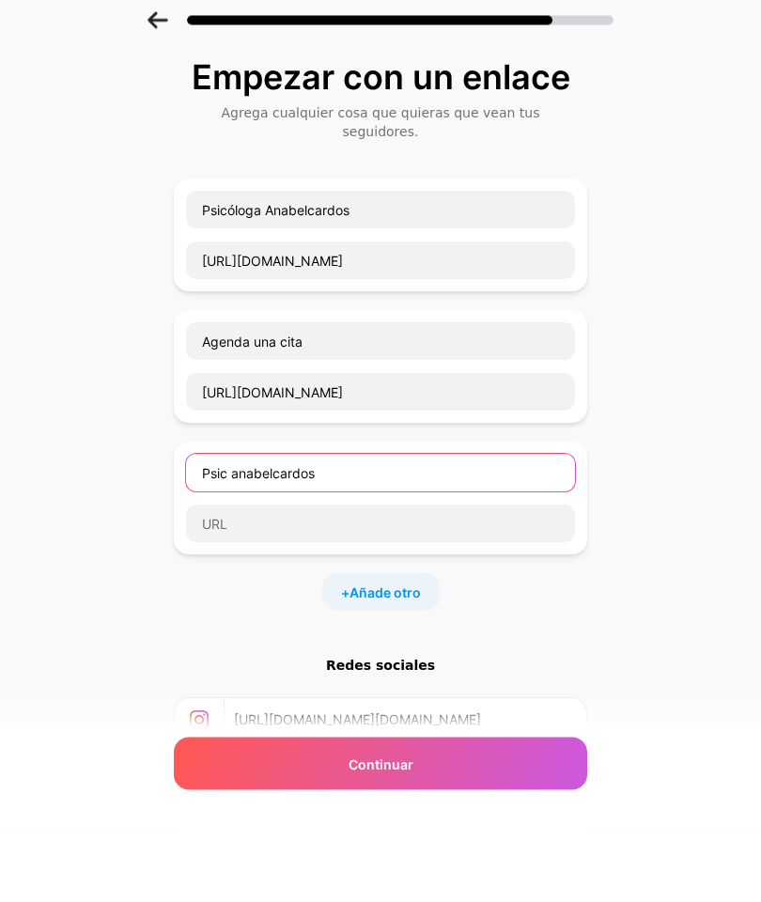
click at [428, 529] on input "Psic anabelcardos" at bounding box center [380, 548] width 389 height 38
type input "P"
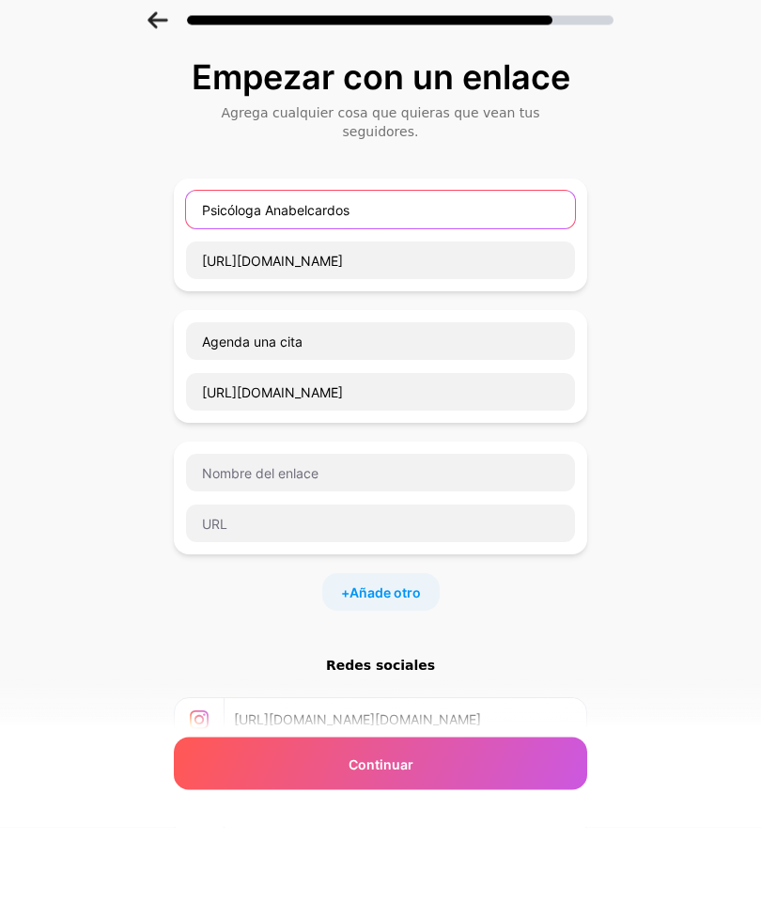
click at [314, 266] on input "Psicóloga Anabelcardos" at bounding box center [380, 285] width 389 height 38
click at [303, 266] on input "Psicóloga Anabelcardos" at bounding box center [380, 285] width 389 height 38
click at [311, 266] on input "Psicóloga Anabelcardos" at bounding box center [380, 285] width 389 height 38
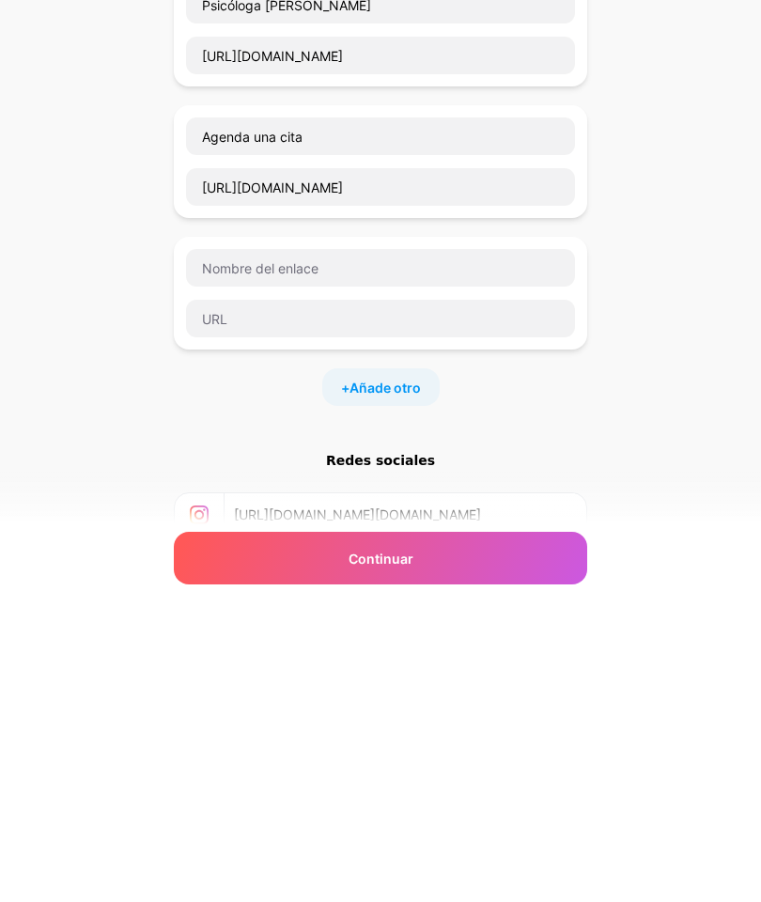
scroll to position [108, 0]
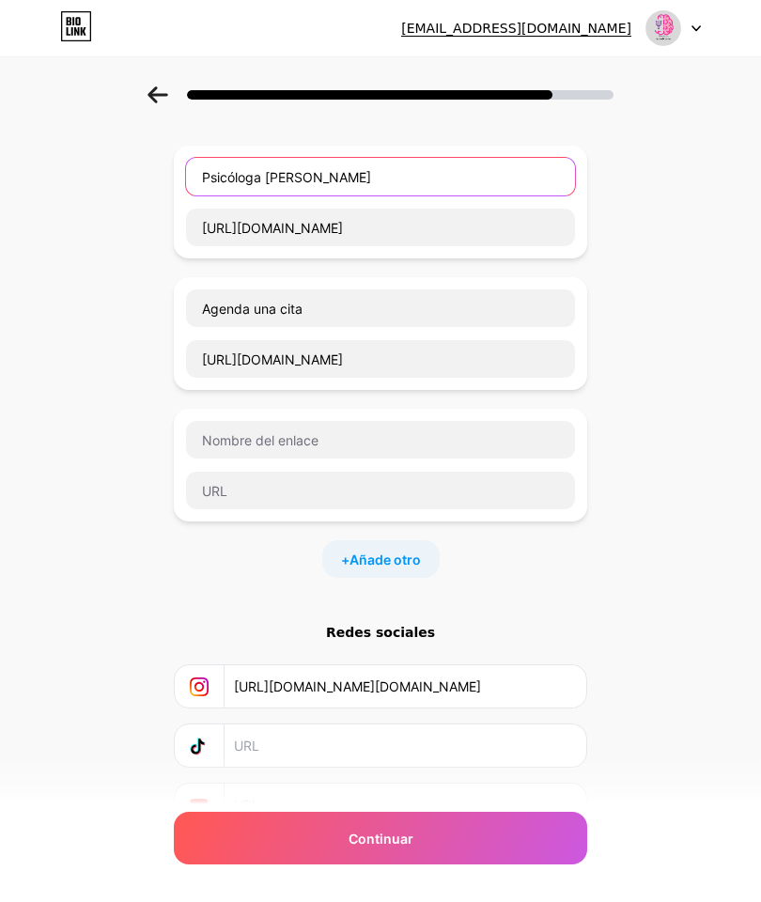
type input "Psicóloga Anabel Cardos"
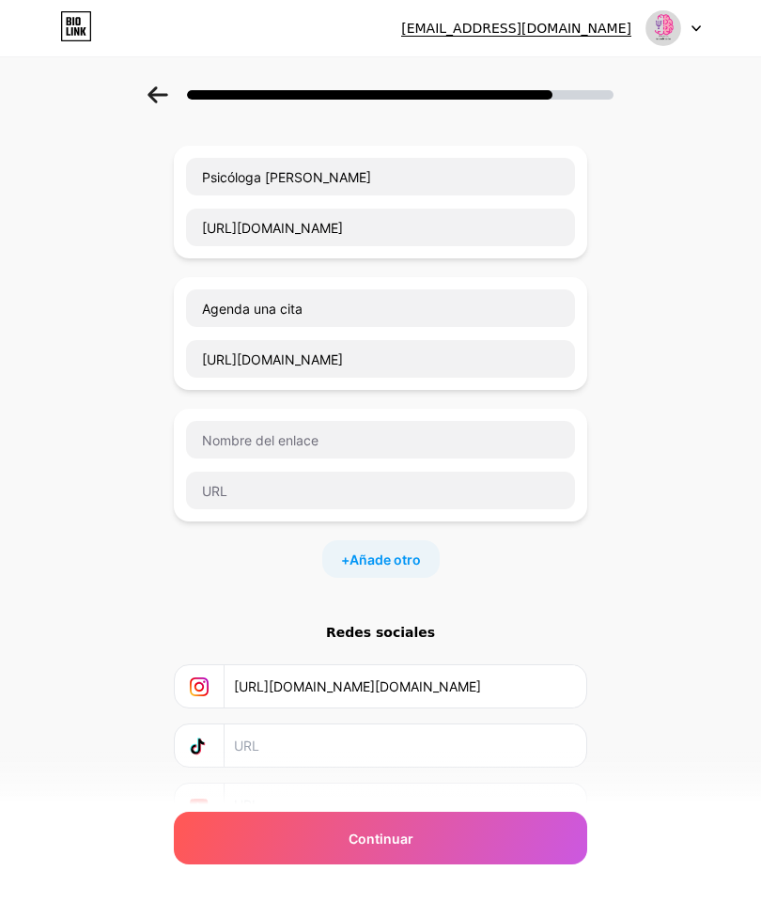
click at [330, 850] on div "Continuar" at bounding box center [380, 838] width 413 height 53
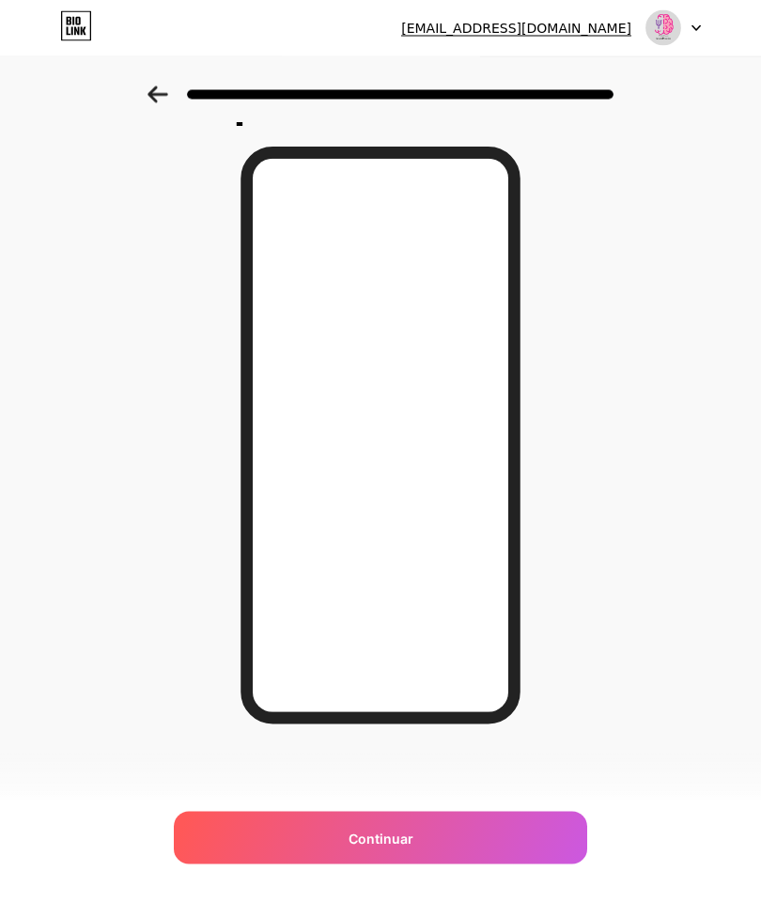
scroll to position [70, 0]
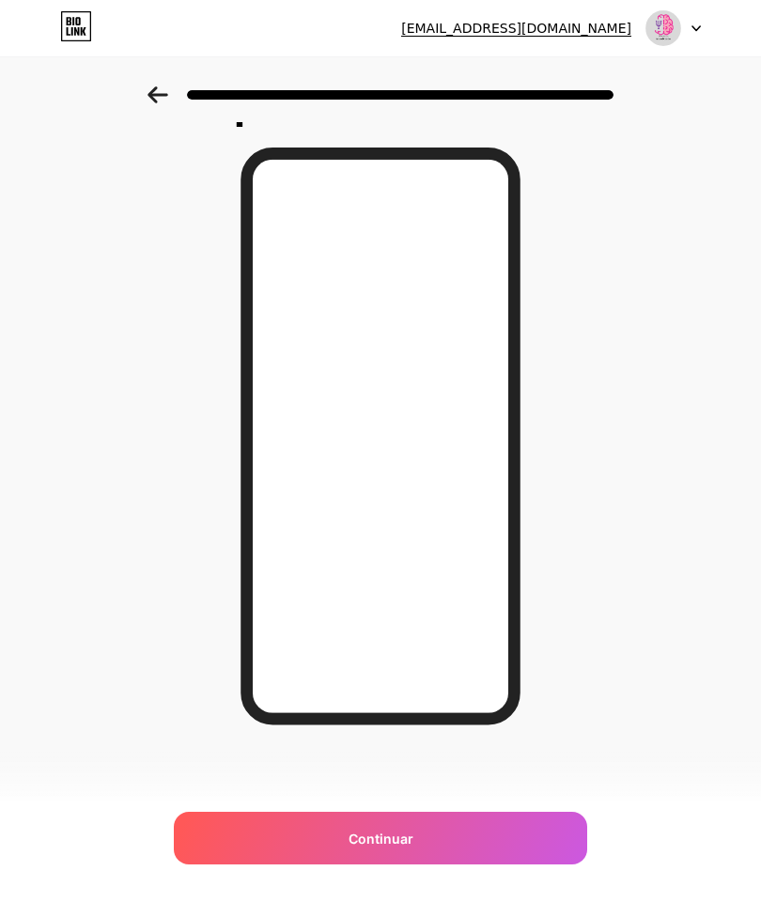
click at [163, 102] on icon at bounding box center [158, 94] width 21 height 17
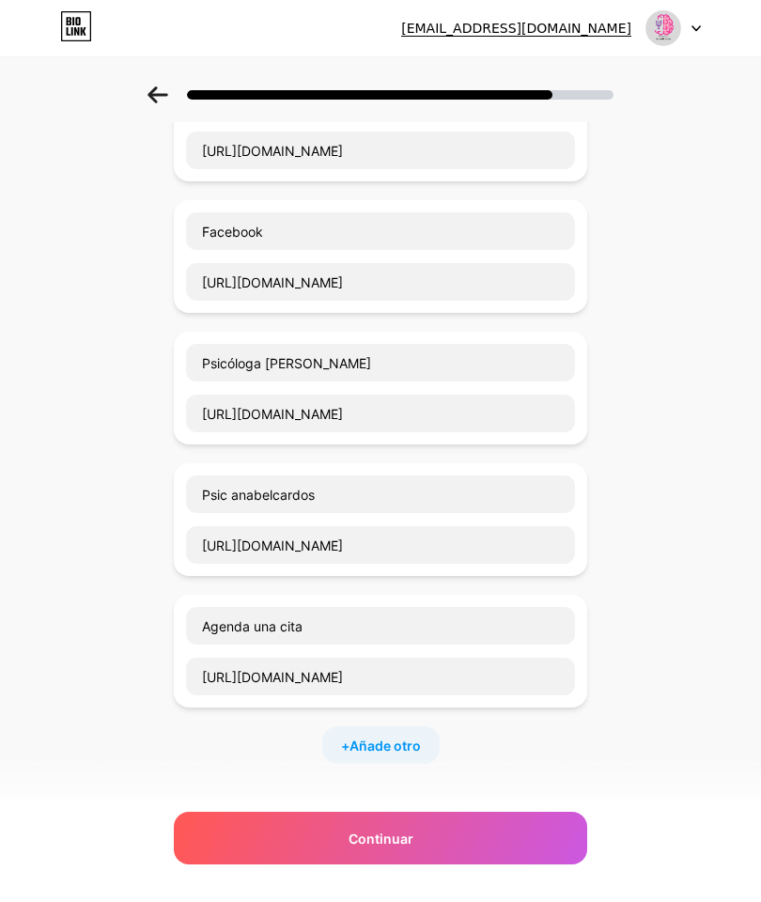
scroll to position [183, 0]
click at [634, 507] on div "Empezar con un enlace Agrega cualquier cosa que quieras que vean tus seguidores…" at bounding box center [380, 506] width 761 height 1206
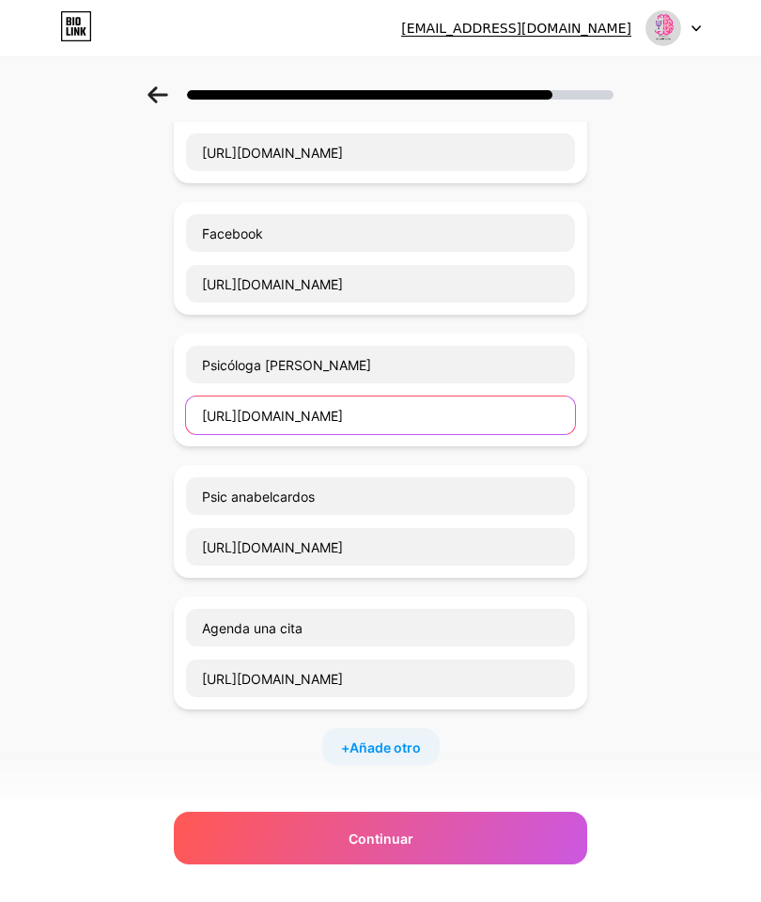
click at [544, 407] on input "https://www.facebook.com/profile.php?id=100090965130014" at bounding box center [380, 416] width 389 height 38
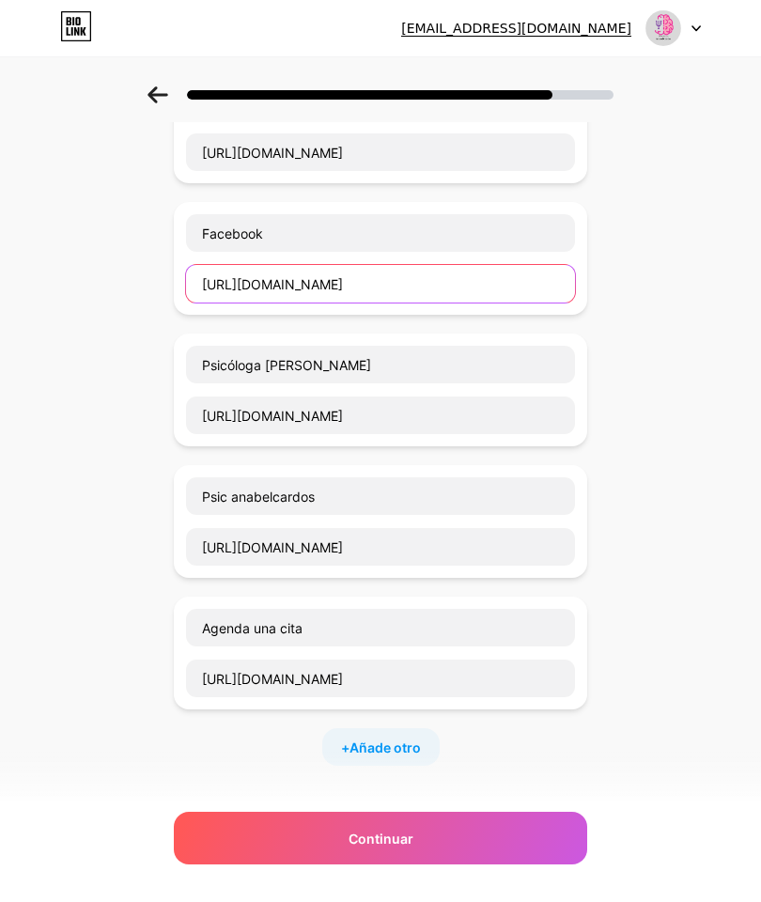
click at [528, 265] on input "https://www.facebook.com/profile.php?id=100090965130014" at bounding box center [380, 284] width 389 height 38
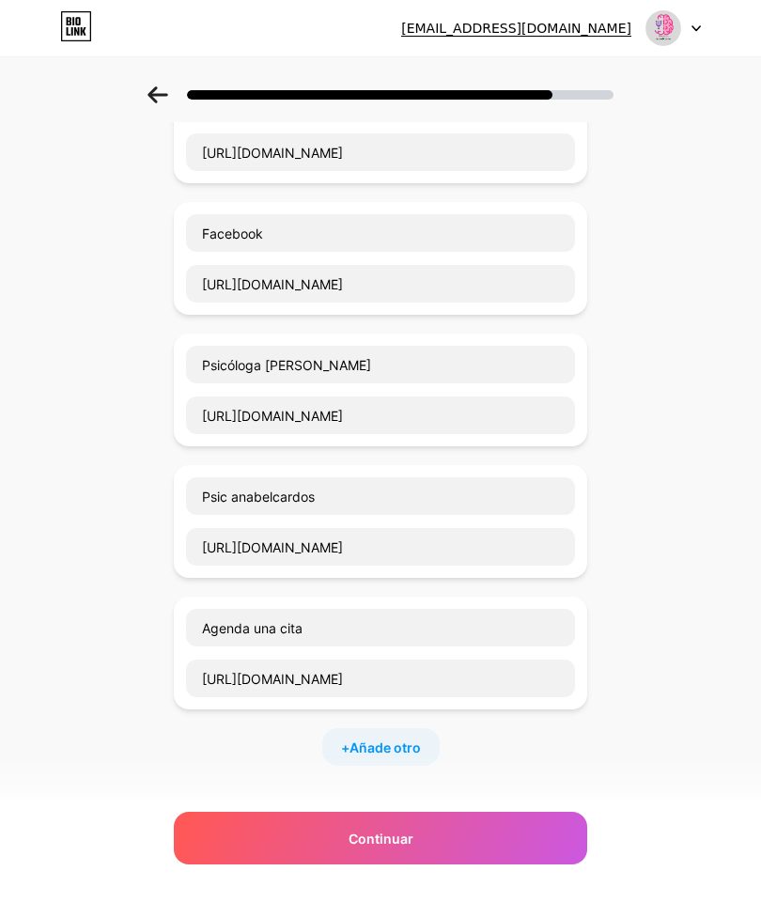
click at [646, 274] on div "Empezar con un enlace Agrega cualquier cosa que quieras que vean tus seguidores…" at bounding box center [380, 506] width 761 height 1206
click at [641, 243] on div "Empezar con un enlace Agrega cualquier cosa que quieras que vean tus seguidores…" at bounding box center [380, 506] width 761 height 1206
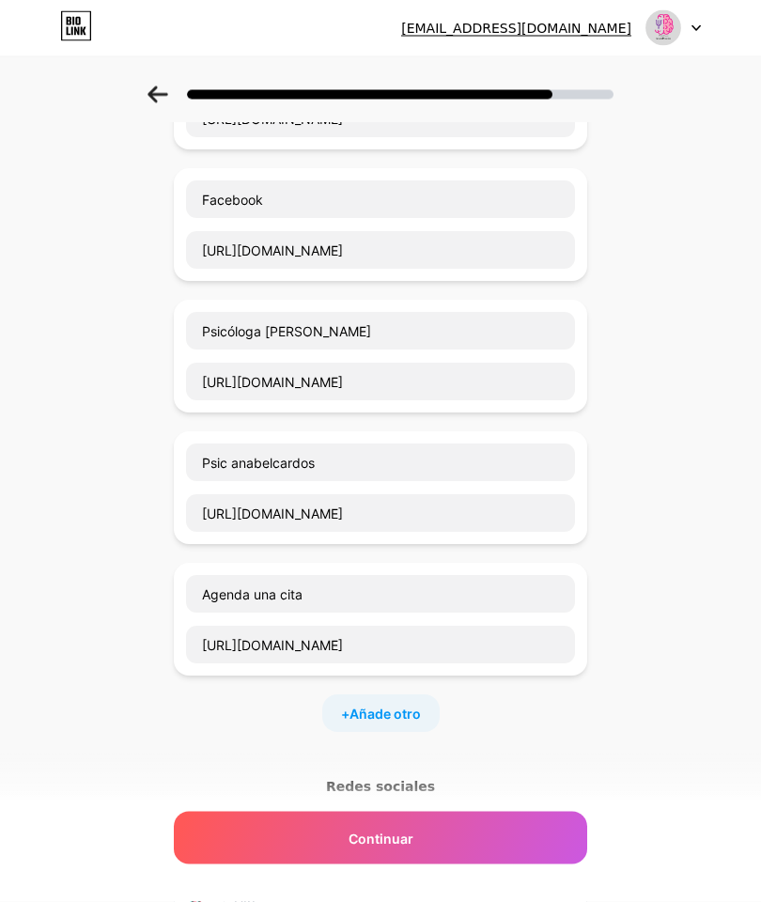
scroll to position [210, 0]
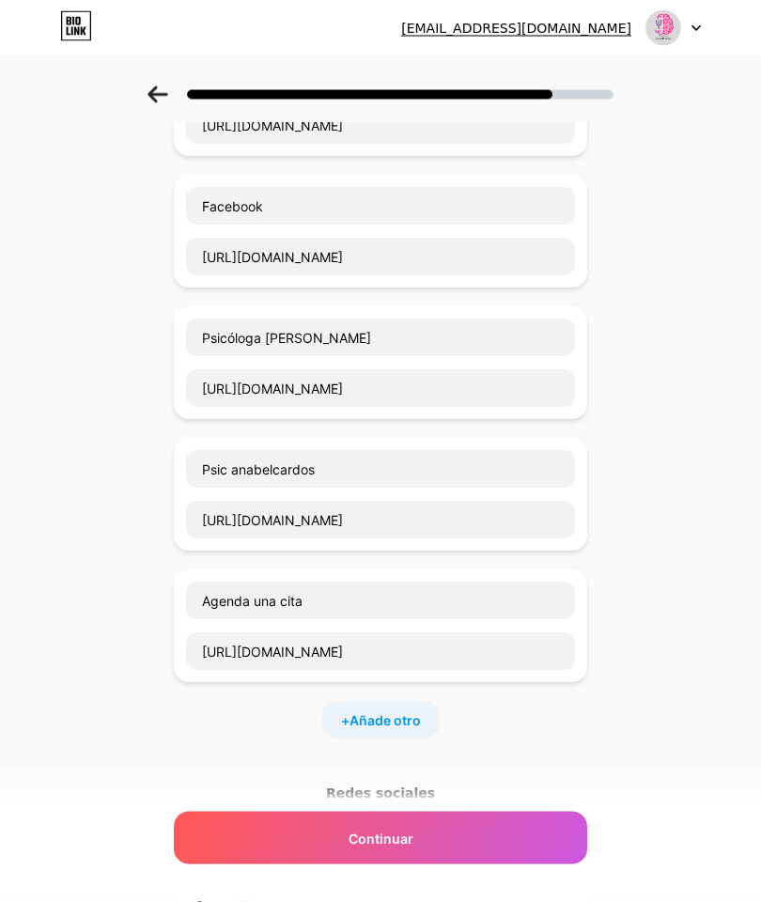
click at [670, 189] on div "Empezar con un enlace Agrega cualquier cosa que quieras que vean tus seguidores…" at bounding box center [380, 480] width 761 height 1206
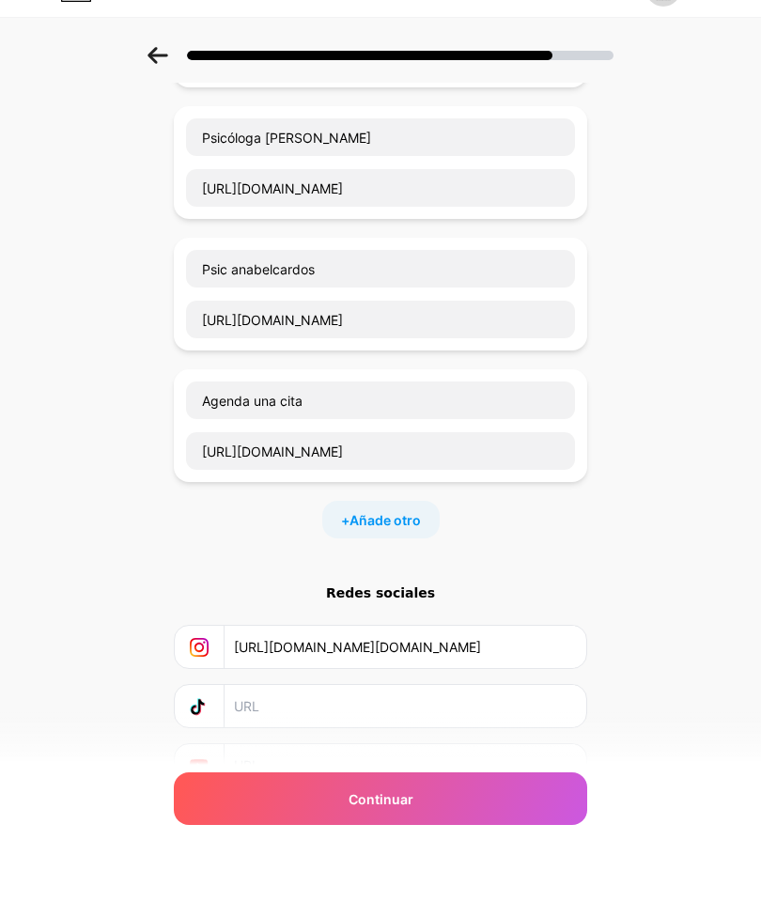
scroll to position [371, 0]
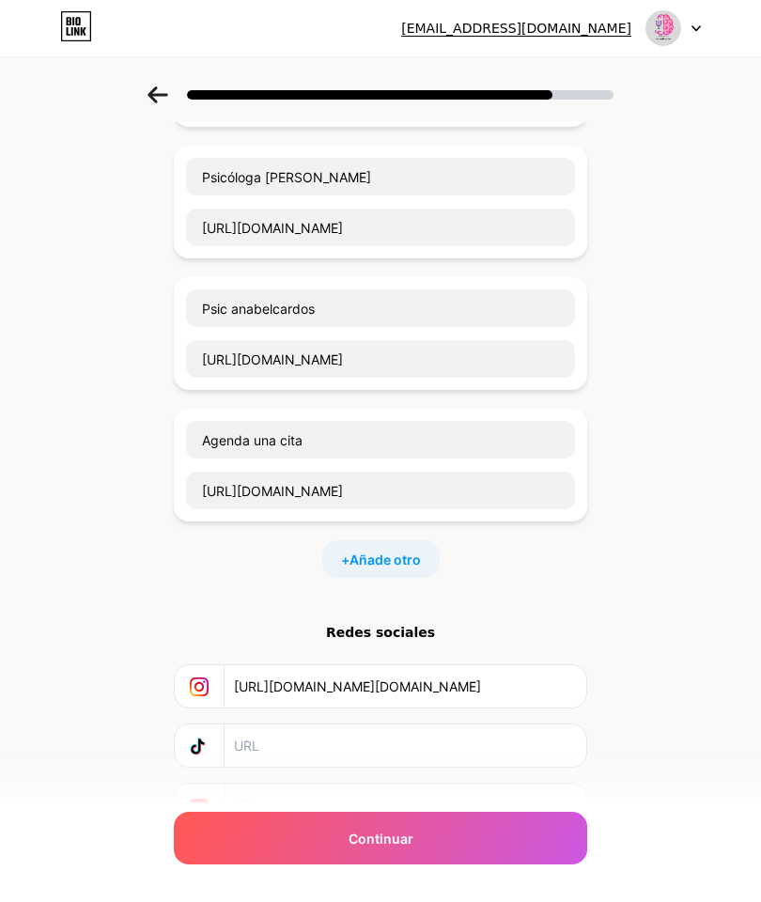
click at [545, 864] on div "Continuar" at bounding box center [380, 838] width 413 height 53
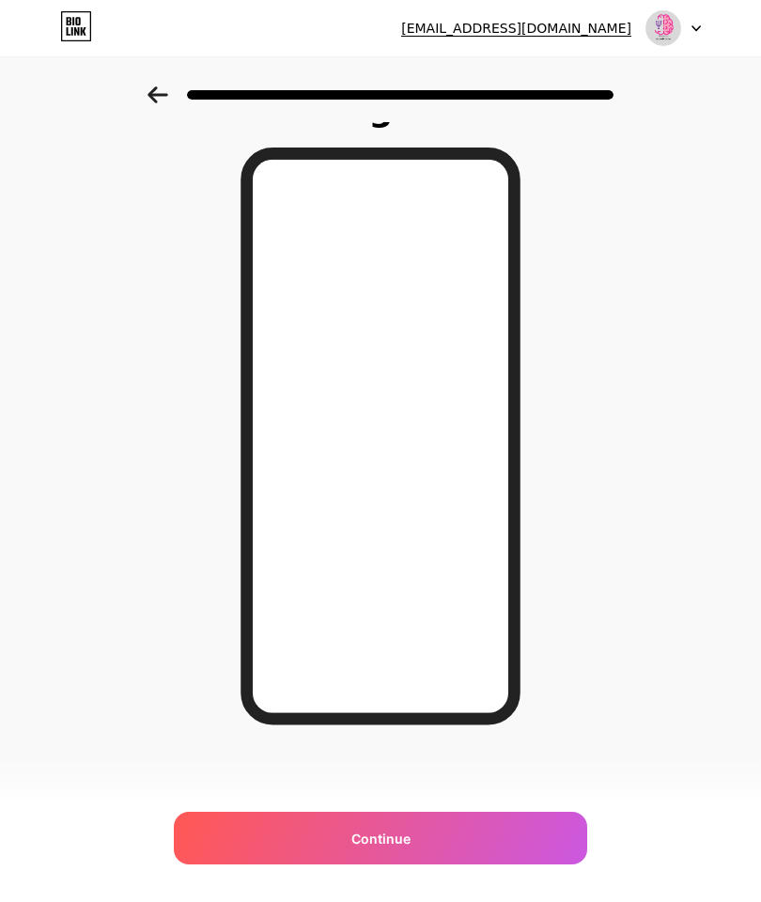
scroll to position [75, 0]
click at [477, 830] on div "Continuar" at bounding box center [380, 838] width 413 height 53
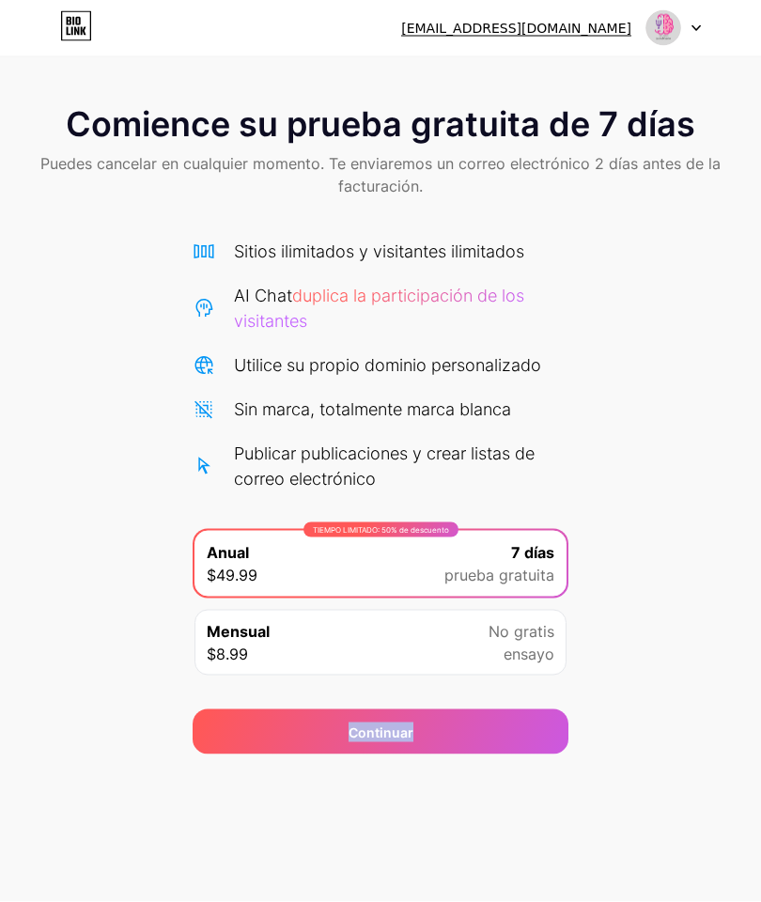
scroll to position [37, 0]
click at [668, 511] on div "Comience su prueba gratuita de 7 días Puedes cancelar en cualquier momento. Te …" at bounding box center [380, 420] width 761 height 668
click at [700, 26] on icon at bounding box center [696, 28] width 8 height 5
click at [693, 30] on icon at bounding box center [696, 28] width 9 height 7
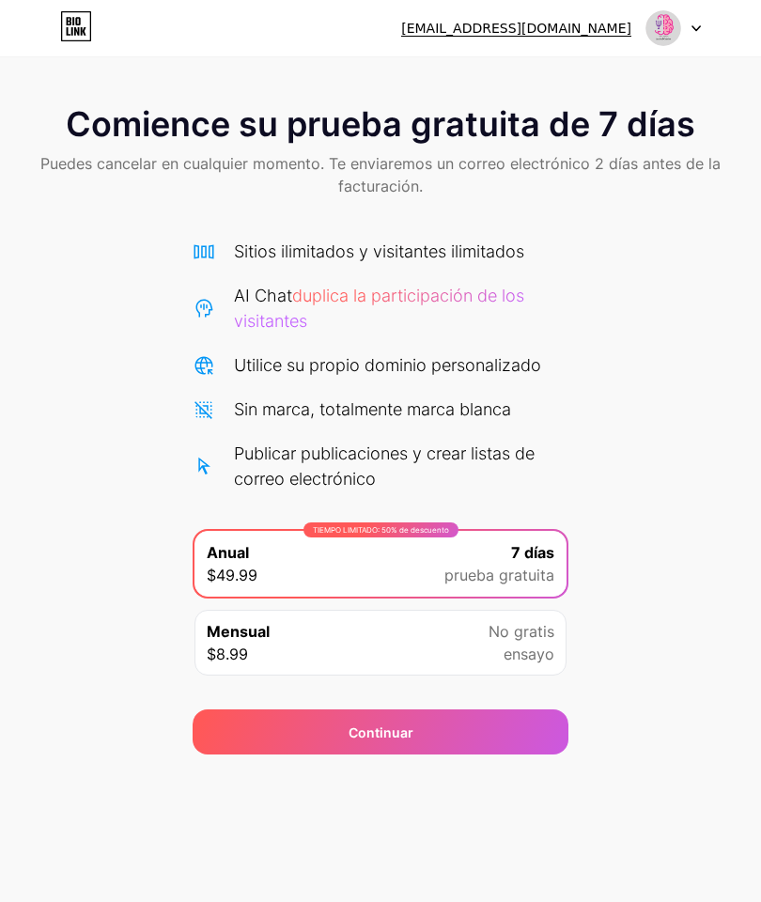
click at [506, 751] on div "Continuar" at bounding box center [381, 731] width 376 height 45
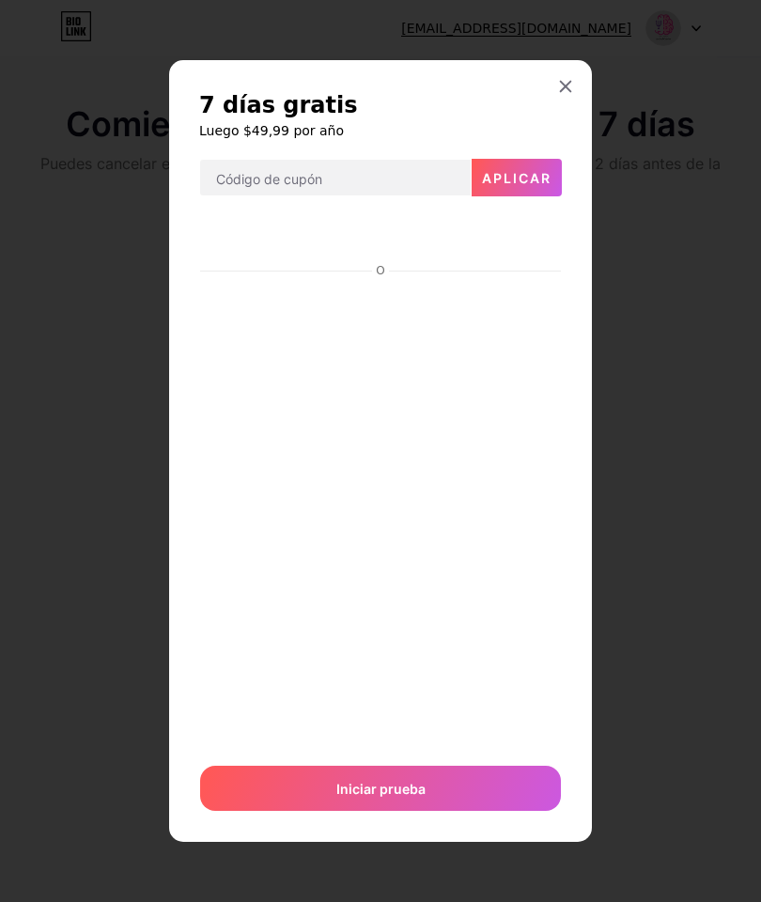
click at [569, 94] on icon at bounding box center [565, 86] width 15 height 15
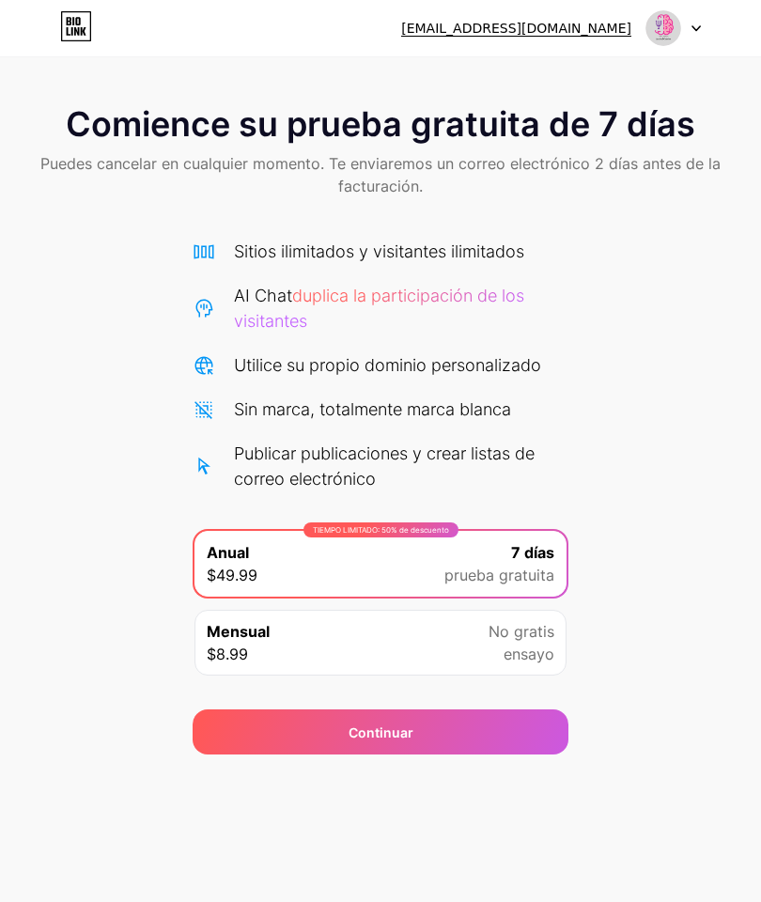
click at [559, 125] on font "Comience su prueba gratuita de 7 días" at bounding box center [381, 123] width 630 height 41
click at [466, 614] on div "Mensual $8.99 No gratis ensayo" at bounding box center [380, 643] width 372 height 66
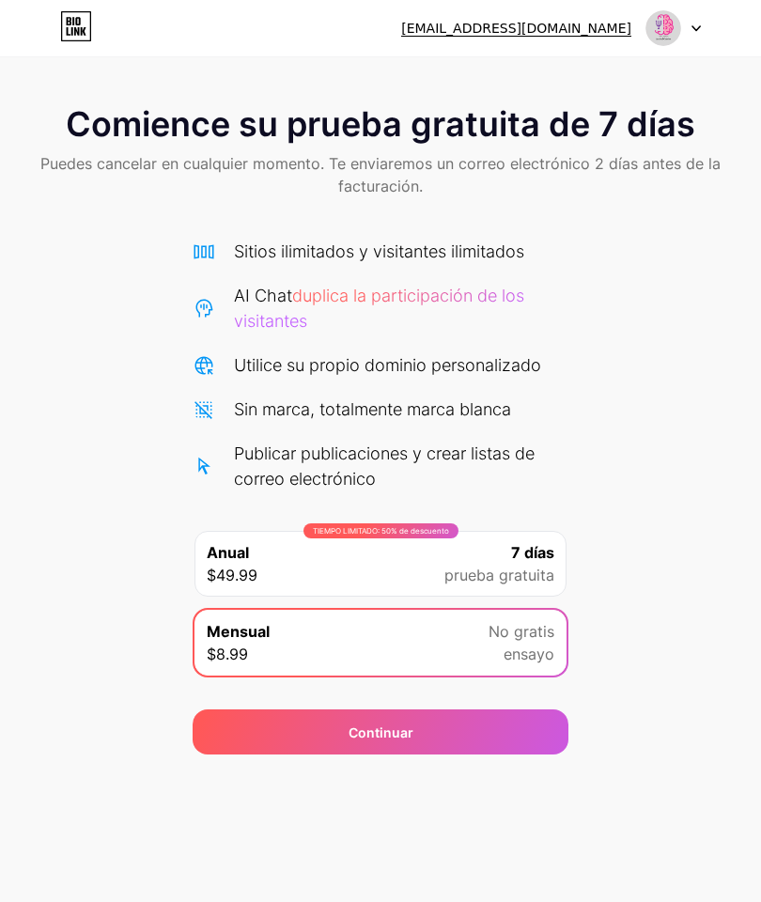
click at [502, 702] on div "Continuar" at bounding box center [381, 721] width 376 height 68
click at [515, 723] on div "Continuar" at bounding box center [381, 731] width 376 height 45
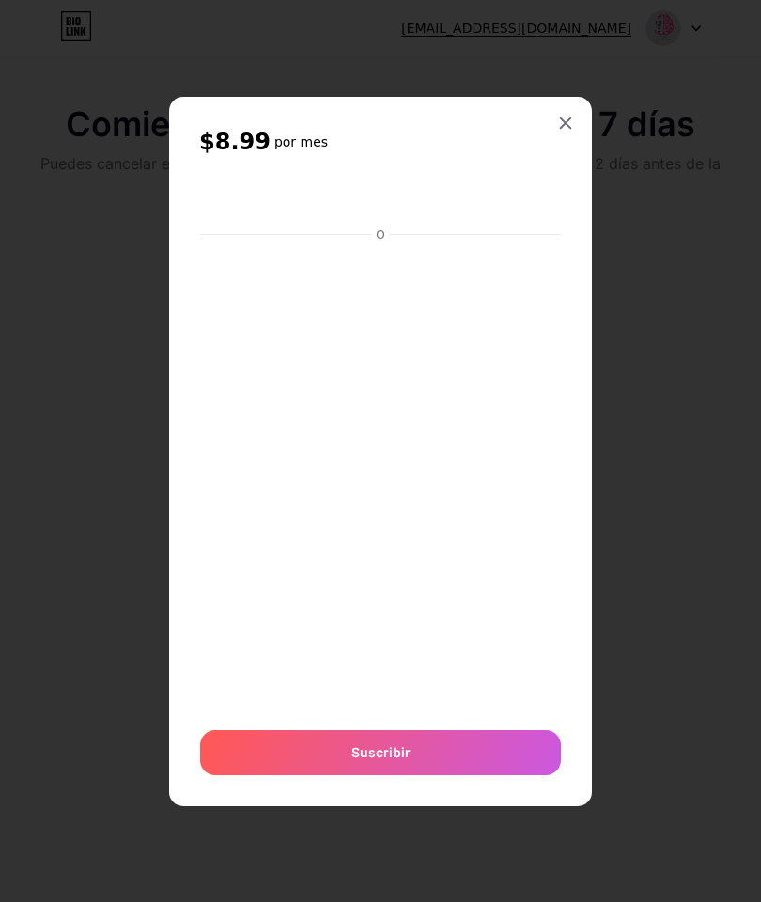
click at [575, 140] on div at bounding box center [566, 123] width 34 height 34
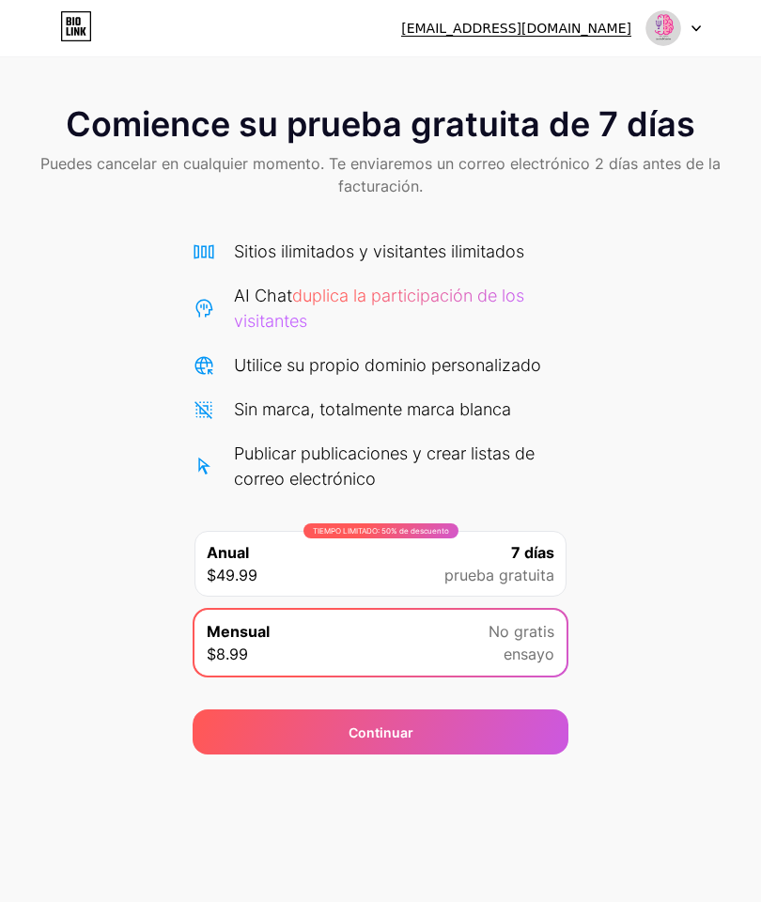
click at [692, 218] on div "Comience su prueba gratuita de 7 días Puedes cancelar en cualquier momento. Te …" at bounding box center [380, 152] width 761 height 133
